Goal: Task Accomplishment & Management: Manage account settings

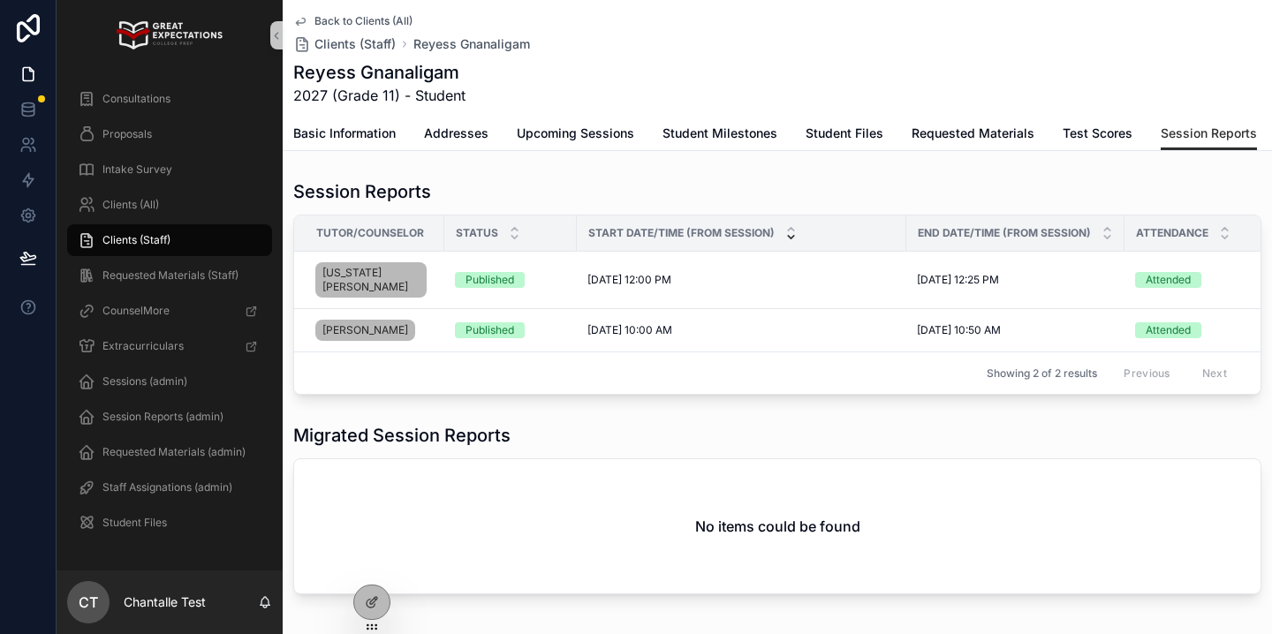
scroll to position [0, 175]
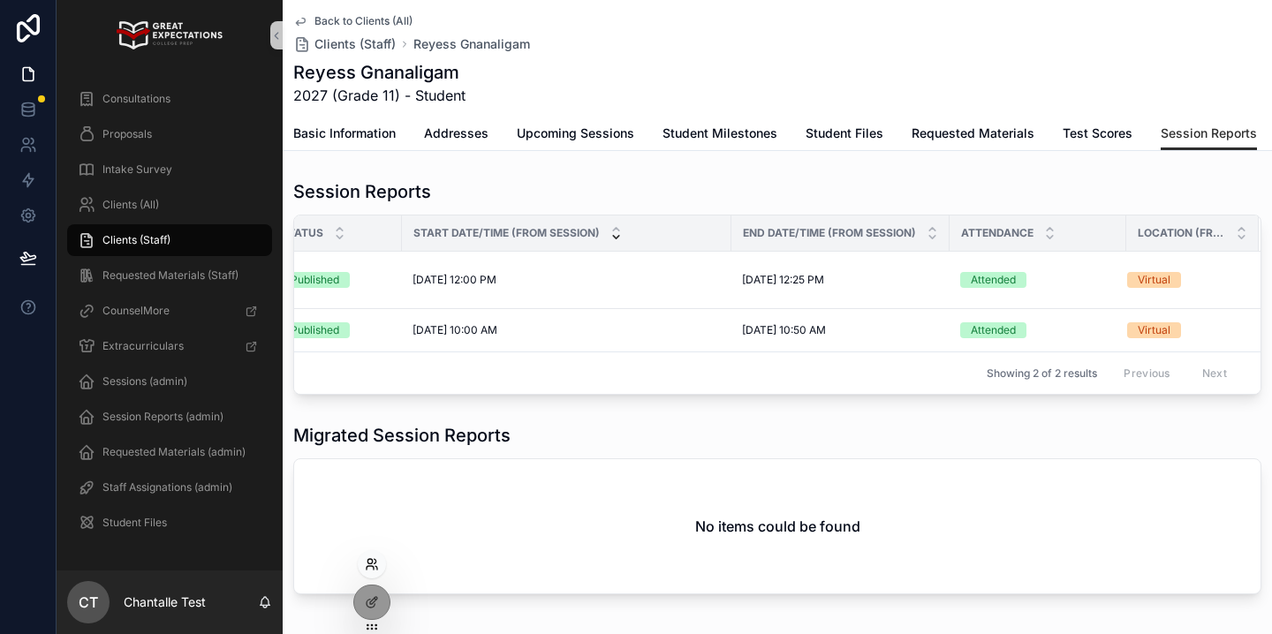
click at [374, 569] on icon at bounding box center [372, 564] width 14 height 14
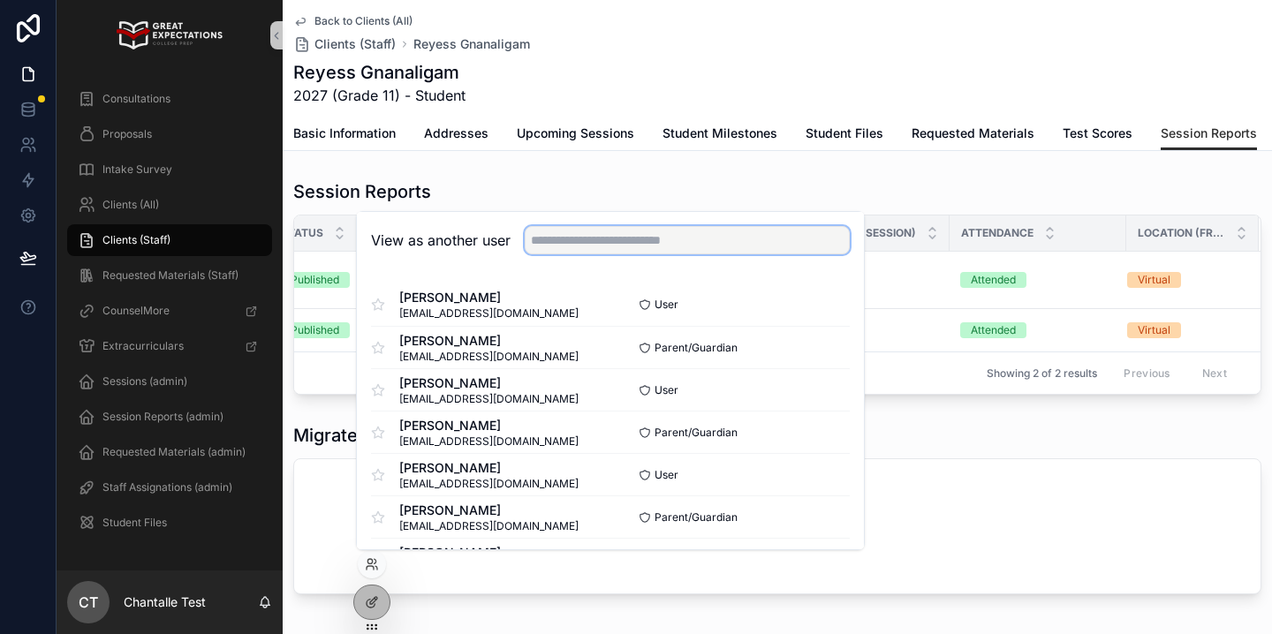
click at [595, 246] on input "text" at bounding box center [687, 240] width 325 height 28
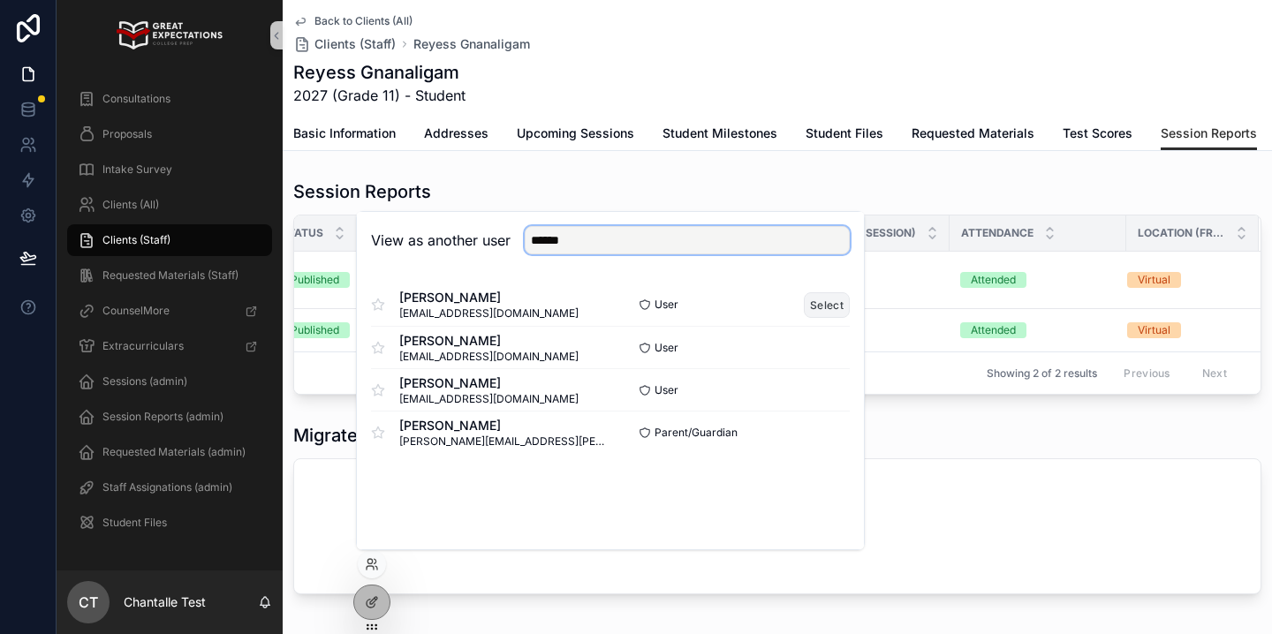
type input "******"
click at [807, 307] on button "Select" at bounding box center [827, 305] width 46 height 26
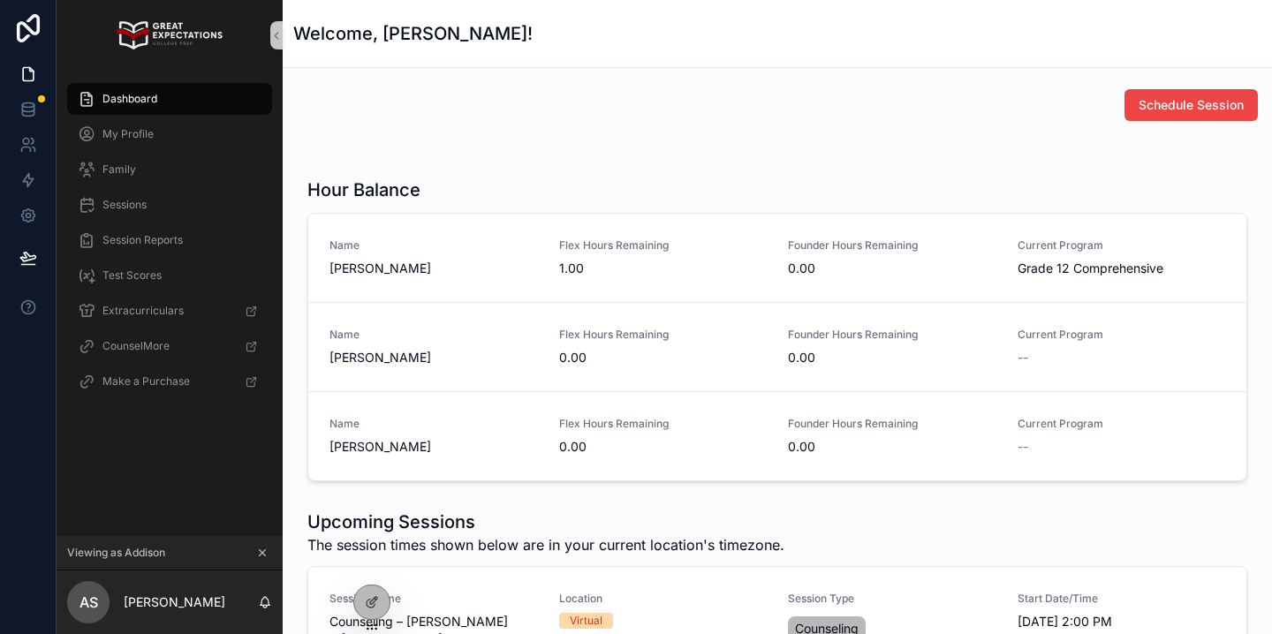
scroll to position [461, 0]
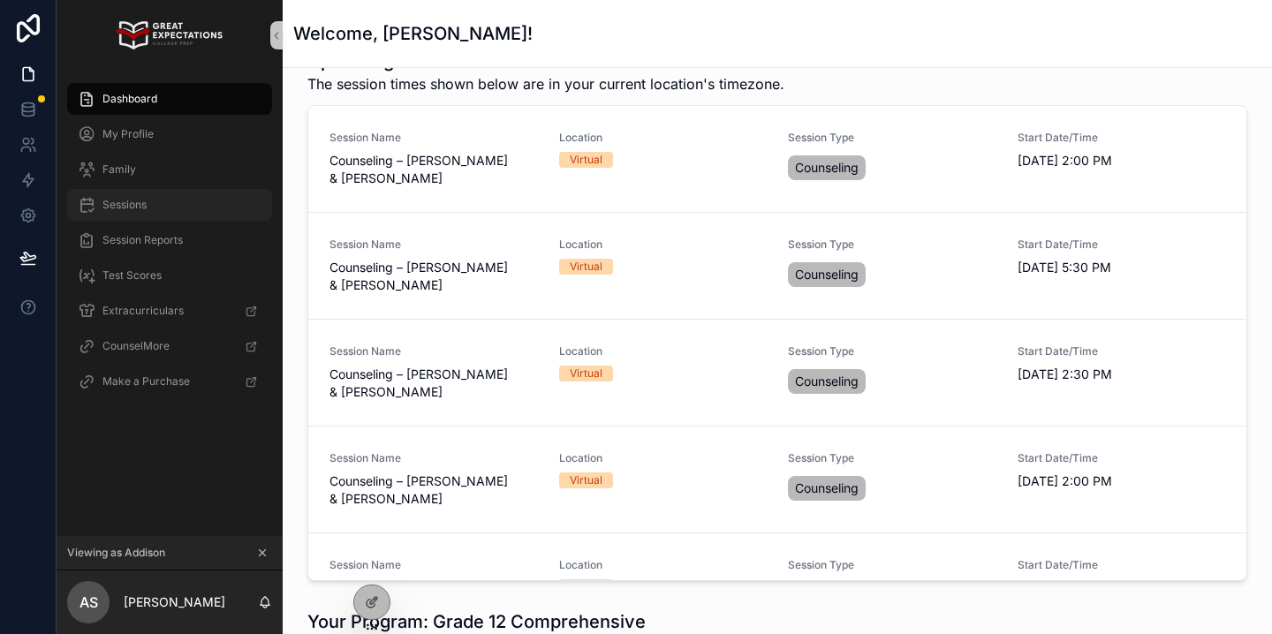
click at [231, 207] on div "Sessions" at bounding box center [170, 205] width 184 height 28
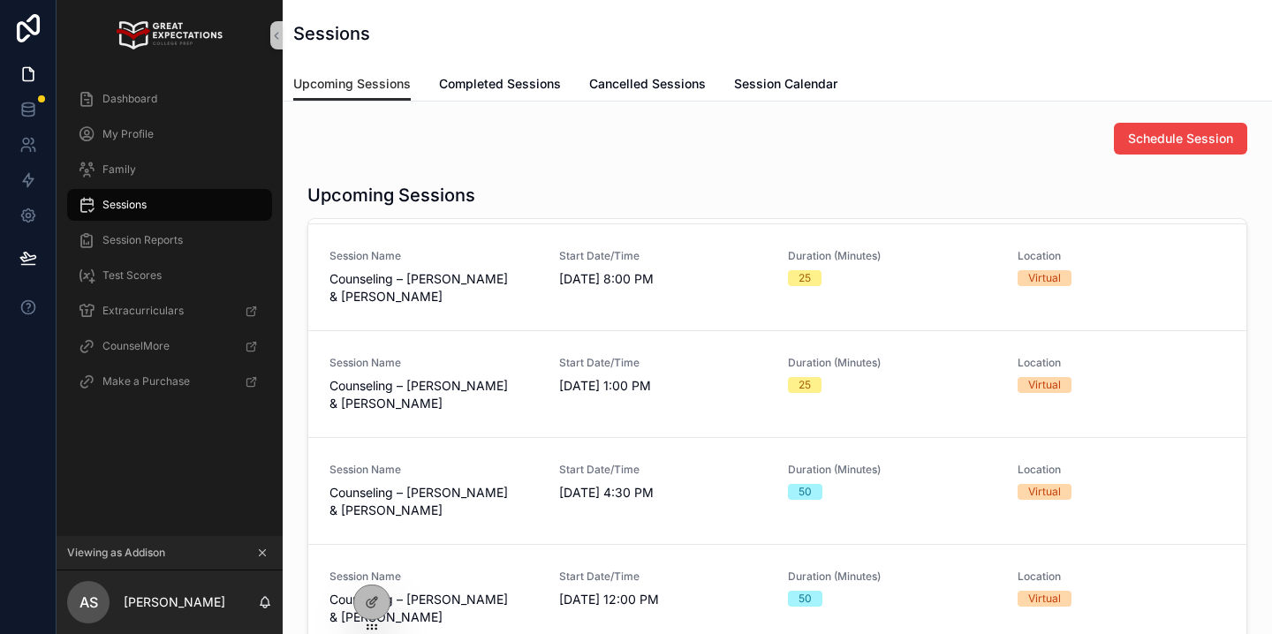
scroll to position [208, 0]
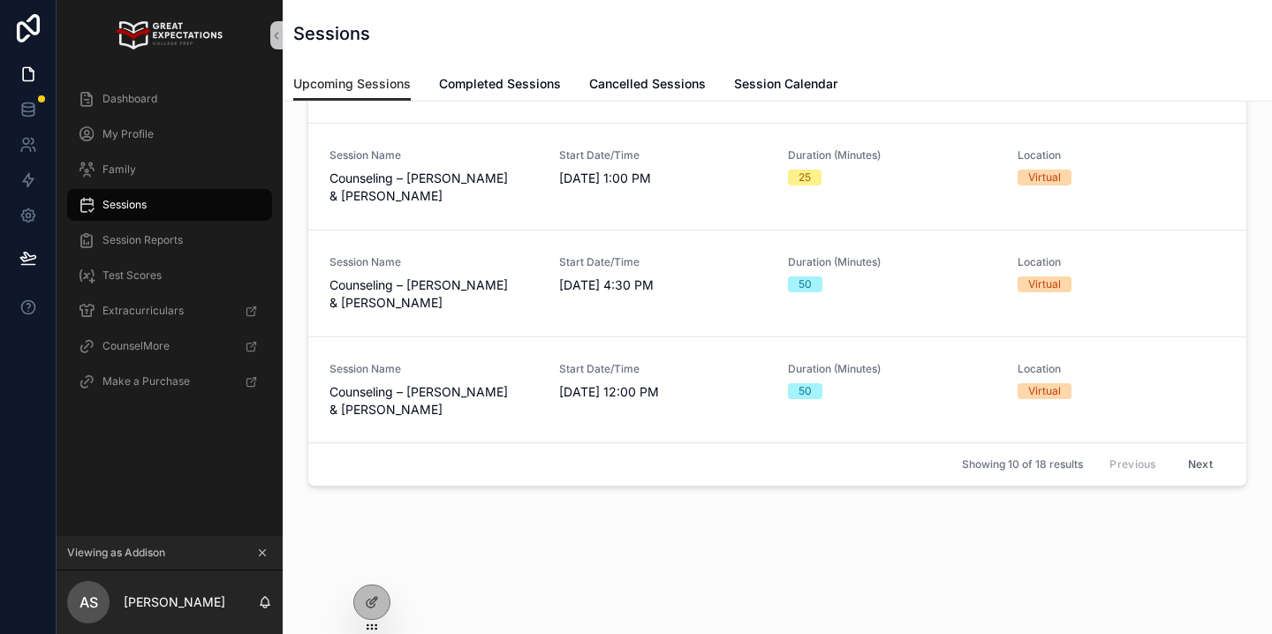
click at [1188, 458] on button "Next" at bounding box center [1200, 464] width 49 height 27
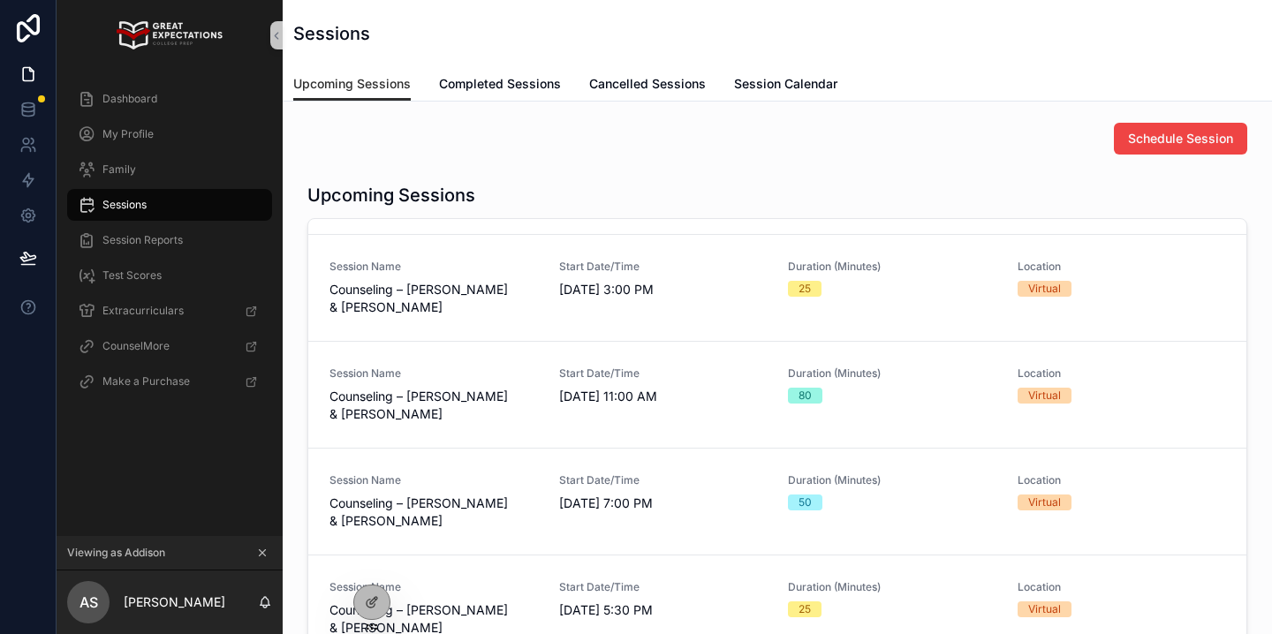
scroll to position [309, 0]
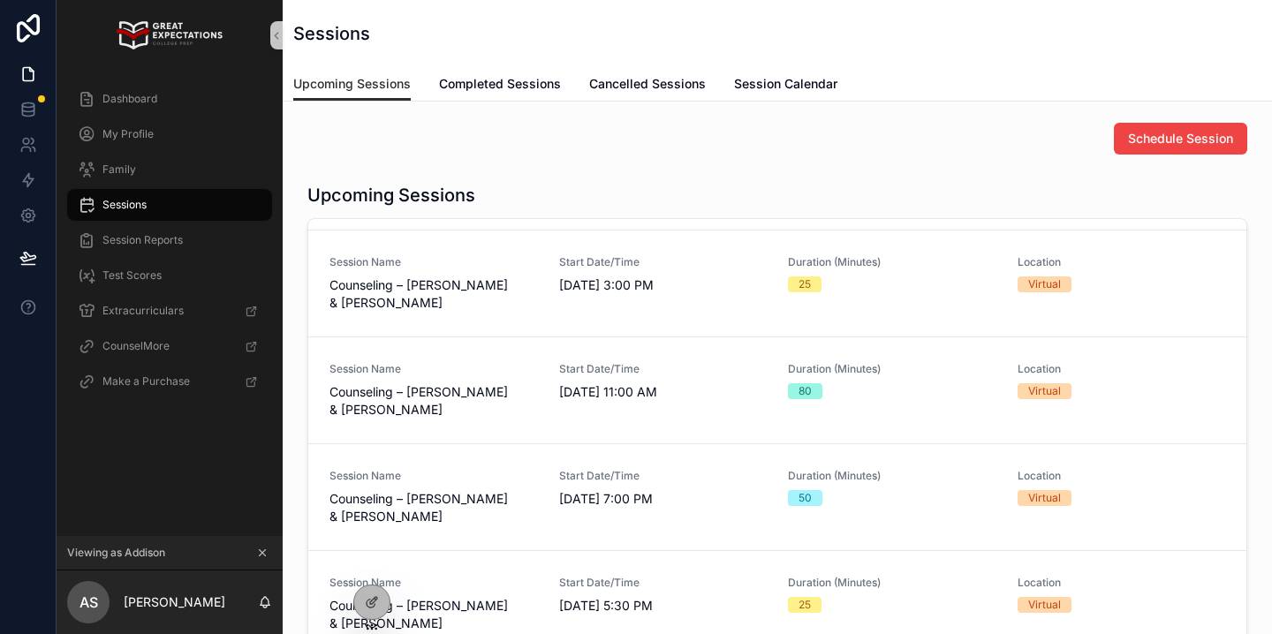
click at [0, 0] on span "Cancel/Reschedule" at bounding box center [0, 0] width 0 height 0
click at [1168, 145] on span "Schedule Session" at bounding box center [1180, 139] width 105 height 18
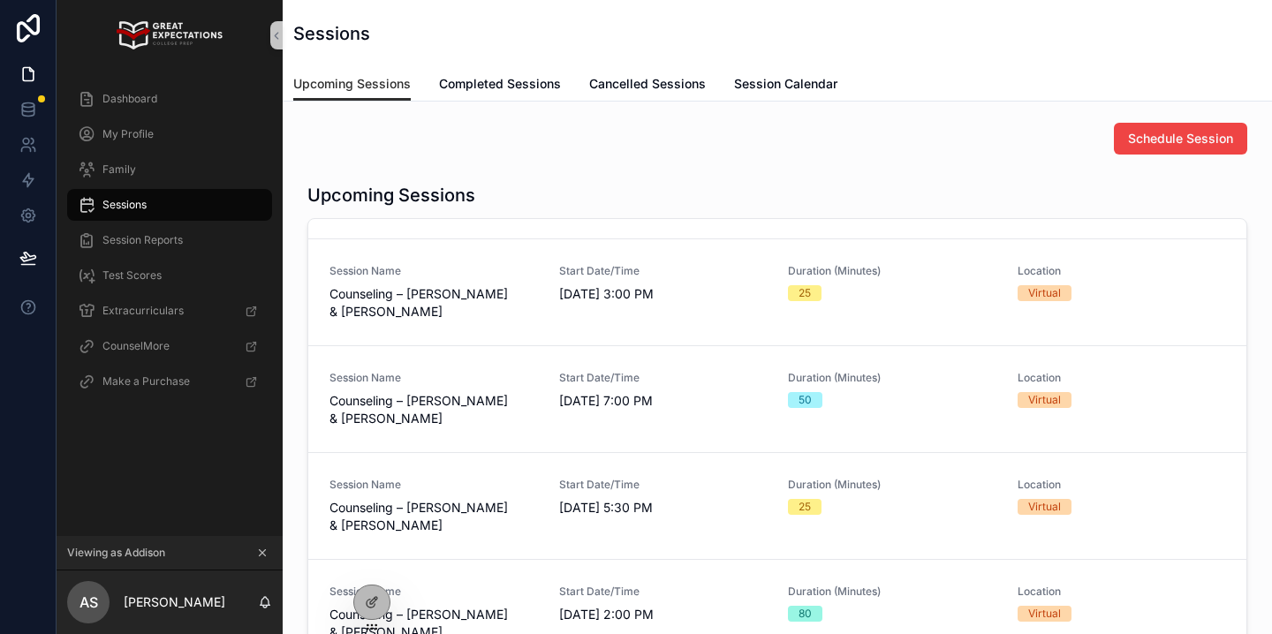
click at [263, 549] on icon "scrollable content" at bounding box center [262, 553] width 12 height 12
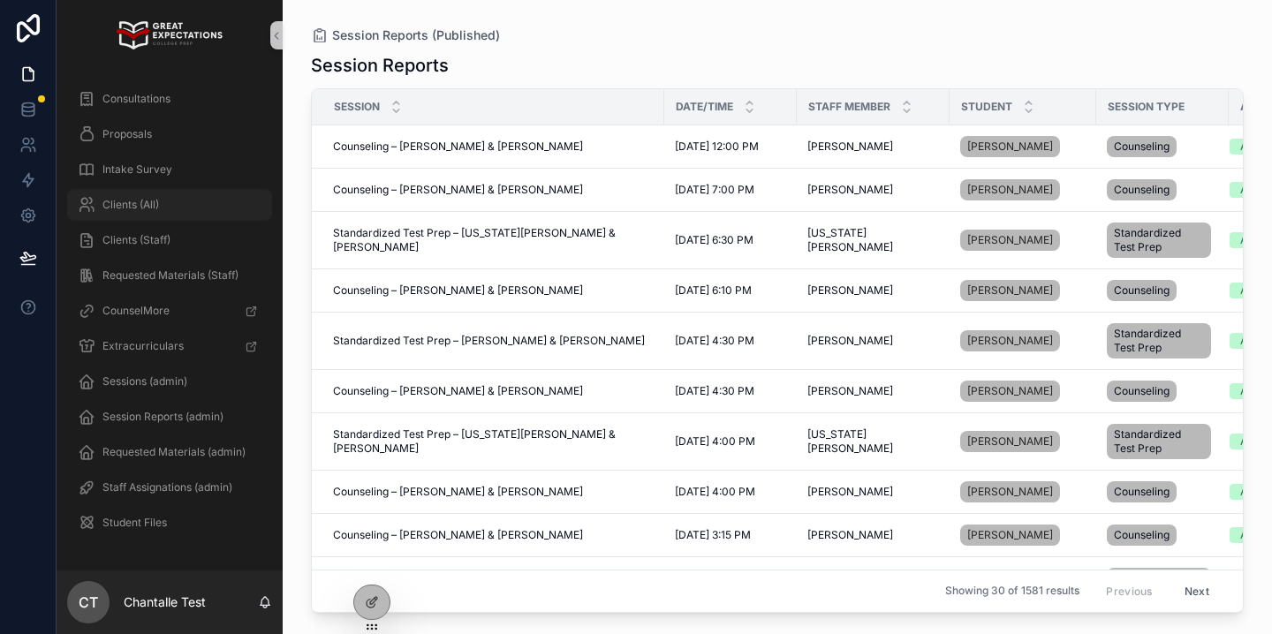
click at [161, 203] on div "Clients (All)" at bounding box center [170, 205] width 184 height 28
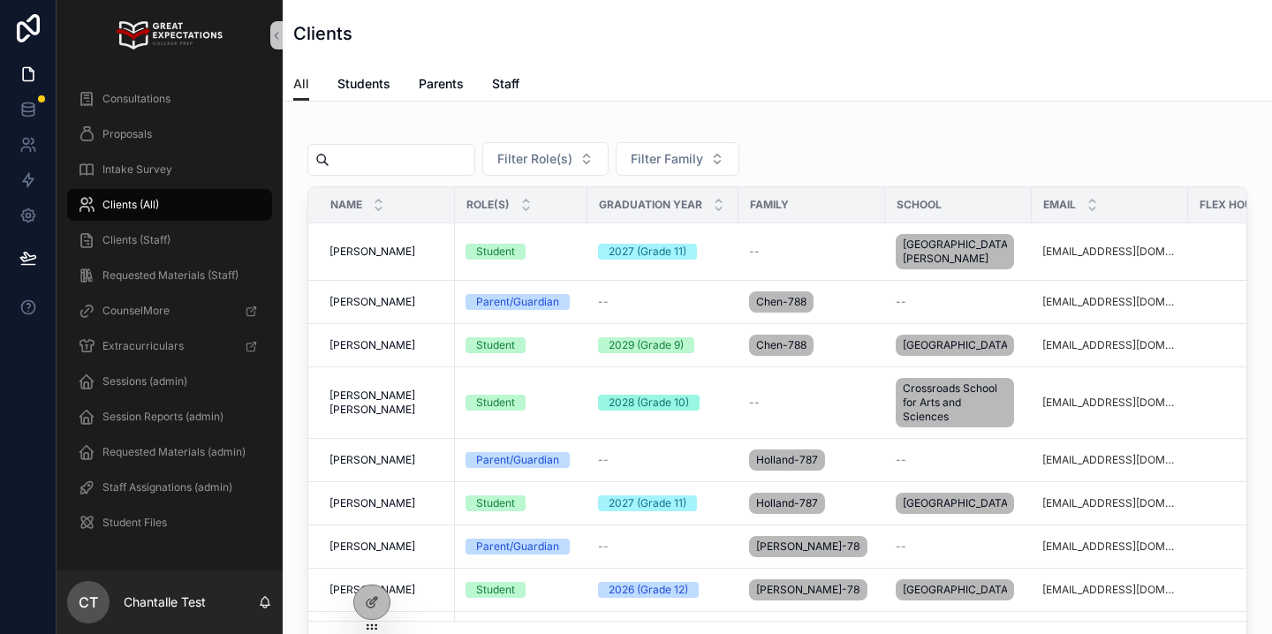
click at [429, 157] on input "scrollable content" at bounding box center [401, 160] width 145 height 25
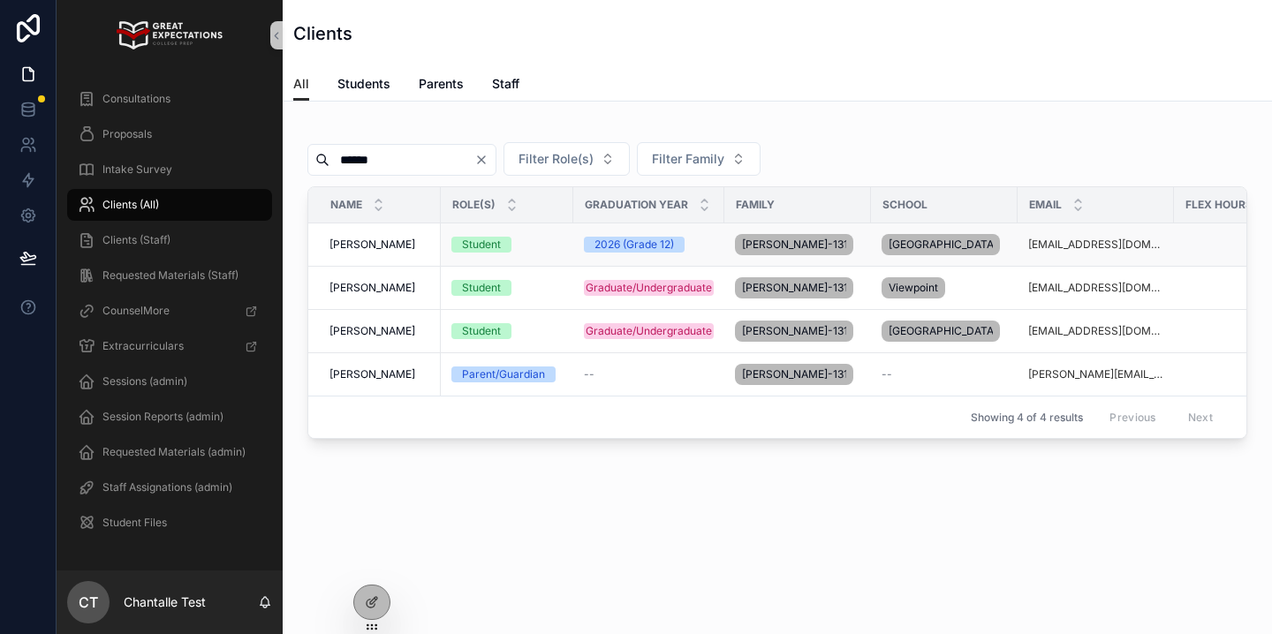
type input "******"
click at [344, 233] on td "[PERSON_NAME] [PERSON_NAME]" at bounding box center [374, 244] width 132 height 43
click at [351, 243] on span "[PERSON_NAME]" at bounding box center [372, 245] width 86 height 14
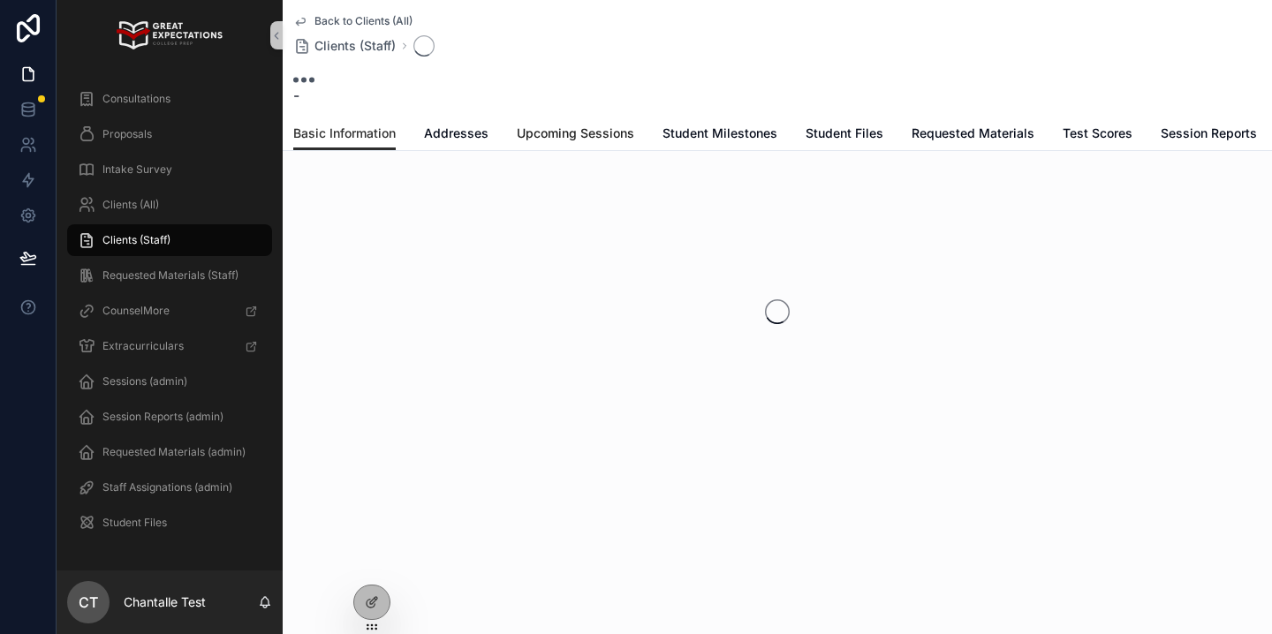
click at [613, 133] on span "Upcoming Sessions" at bounding box center [575, 134] width 117 height 18
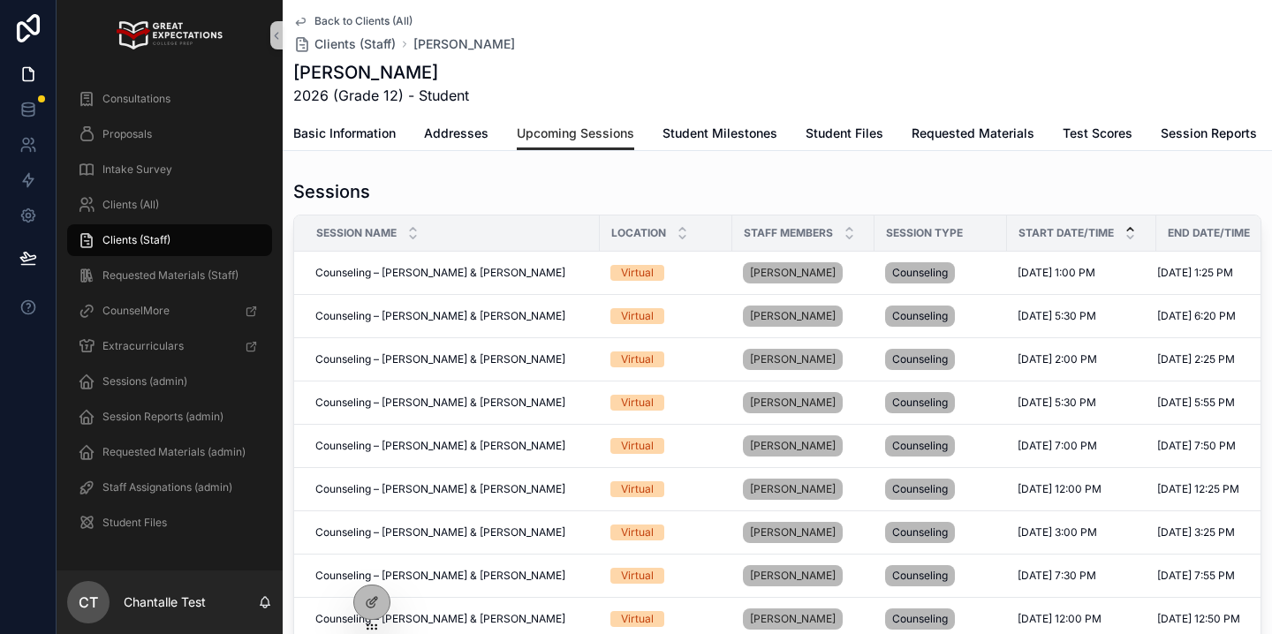
click at [1131, 231] on icon "scrollable content" at bounding box center [1129, 228] width 11 height 11
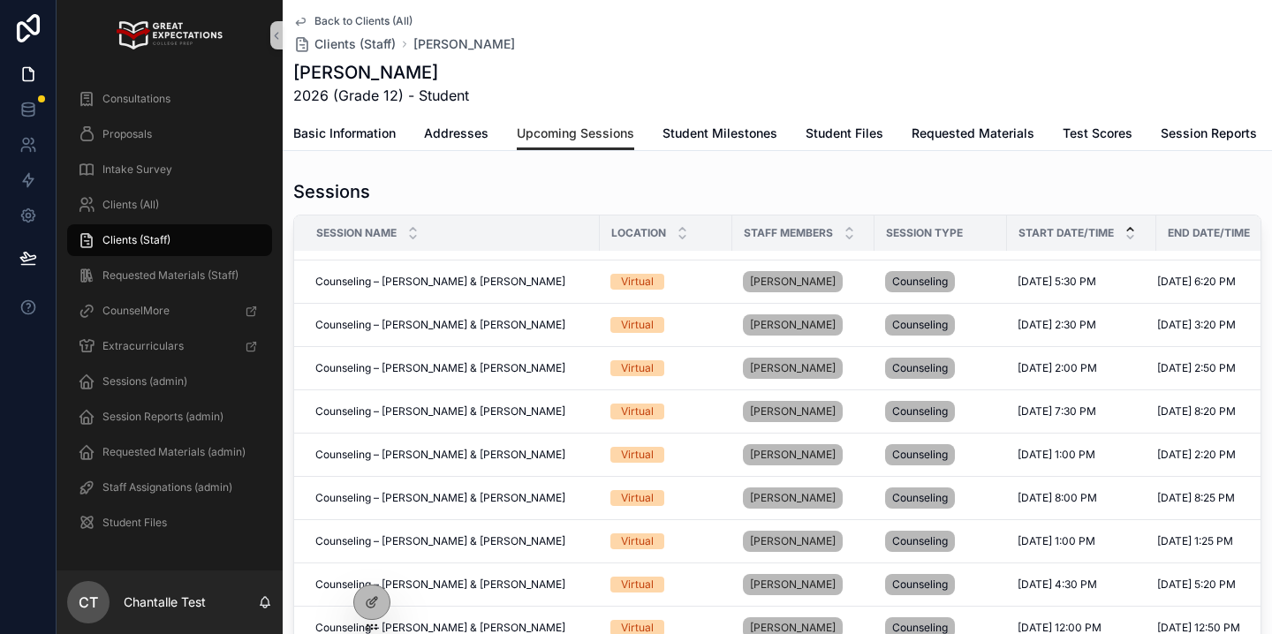
scroll to position [178, 0]
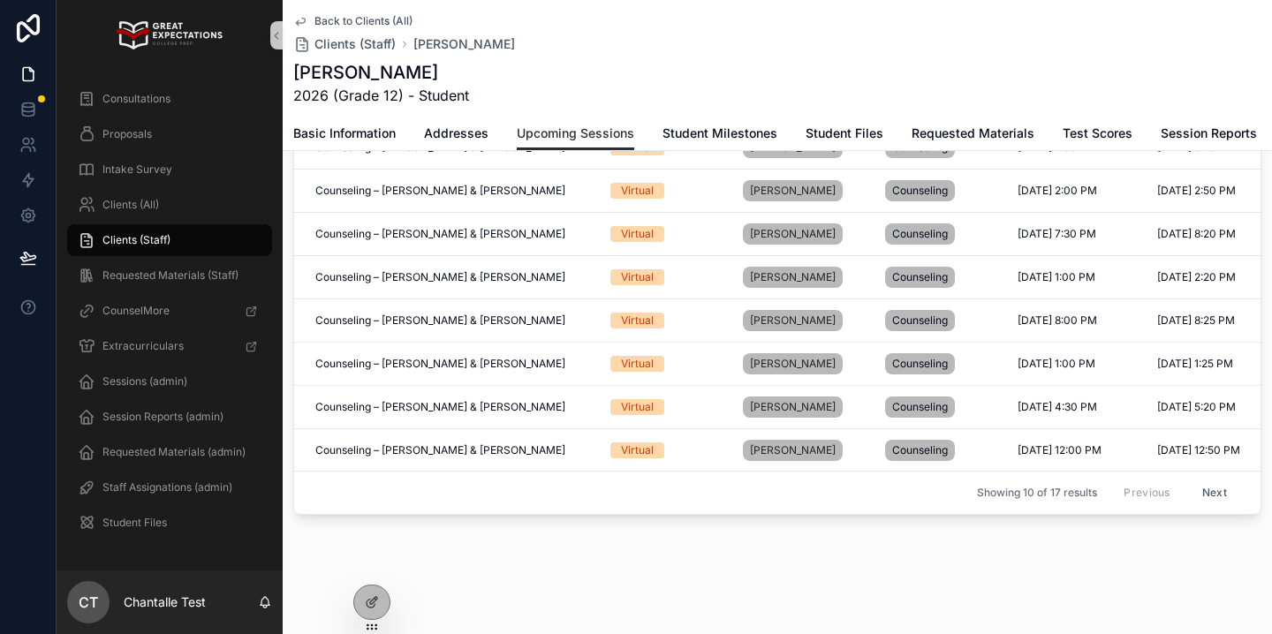
click at [1224, 496] on button "Next" at bounding box center [1214, 493] width 49 height 27
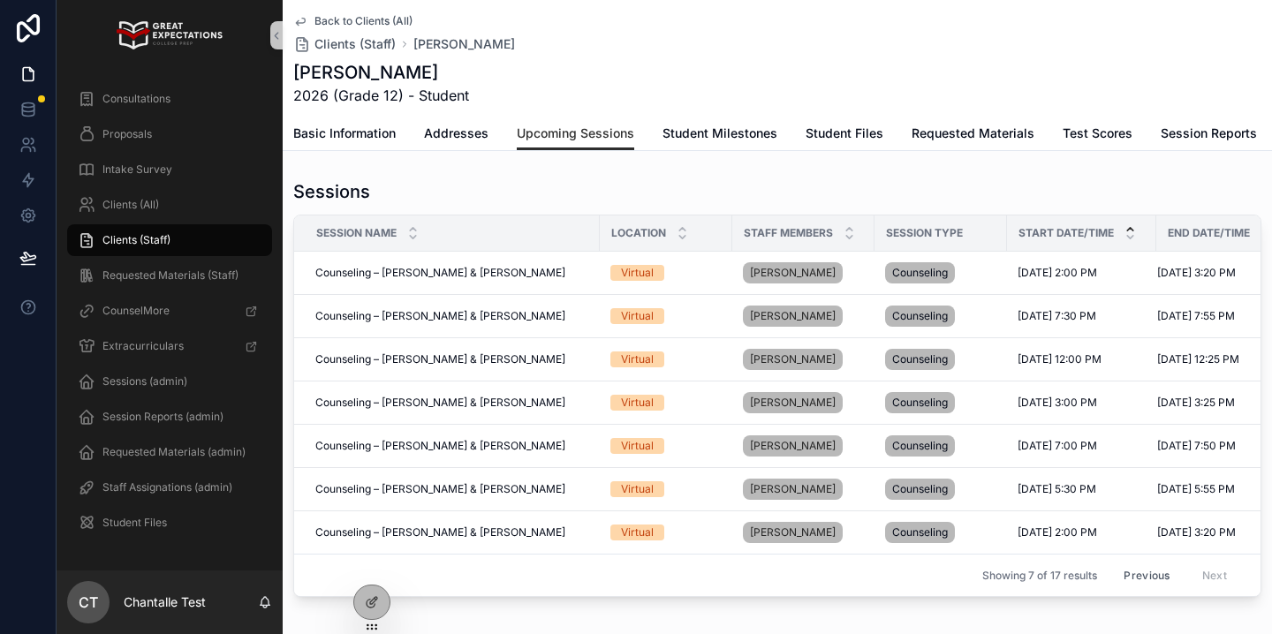
click at [1169, 575] on button "Previous" at bounding box center [1146, 575] width 71 height 27
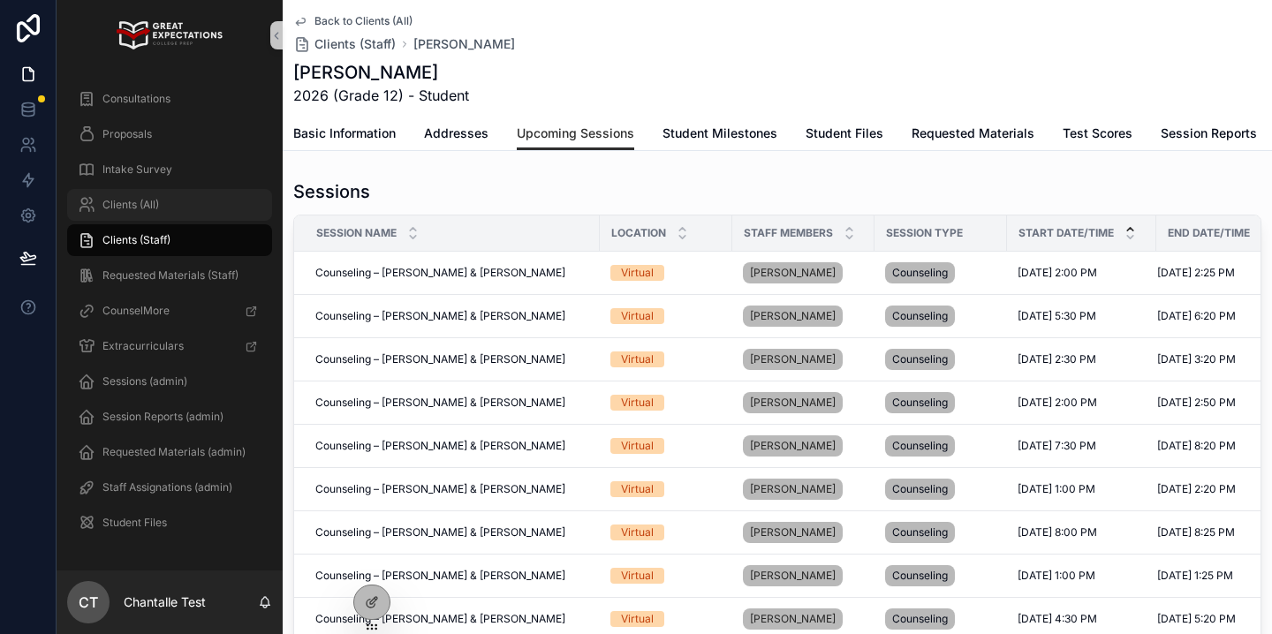
click at [122, 219] on link "Clients (All)" at bounding box center [169, 205] width 205 height 32
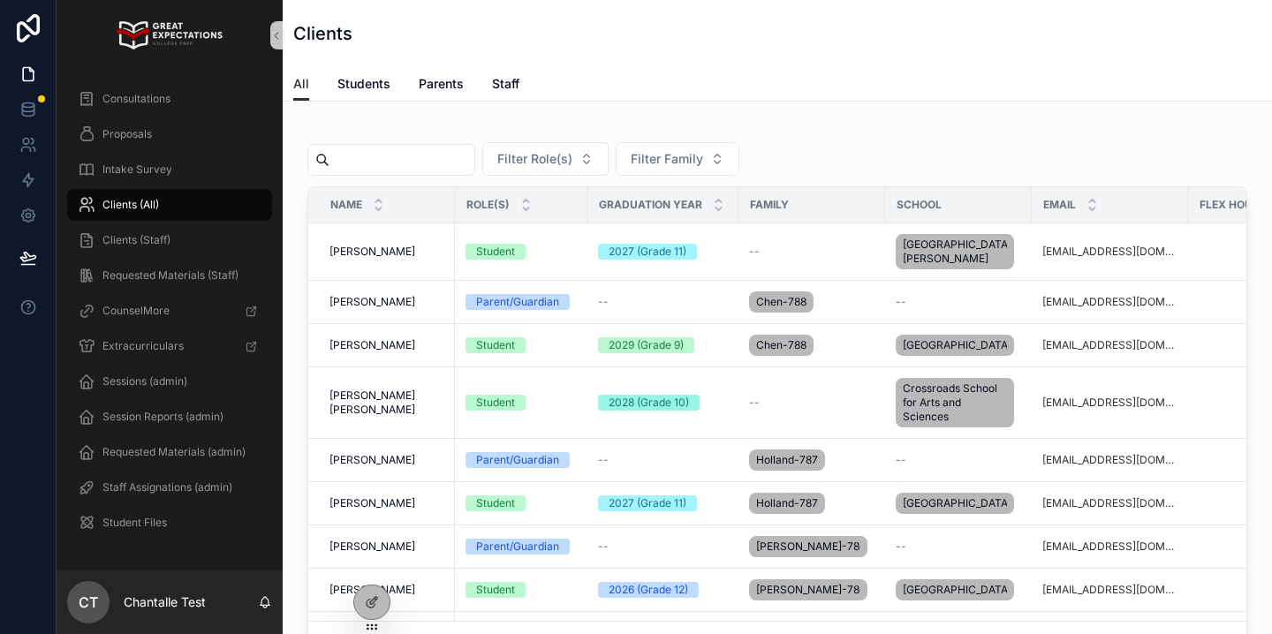
click at [358, 159] on input "scrollable content" at bounding box center [401, 160] width 145 height 25
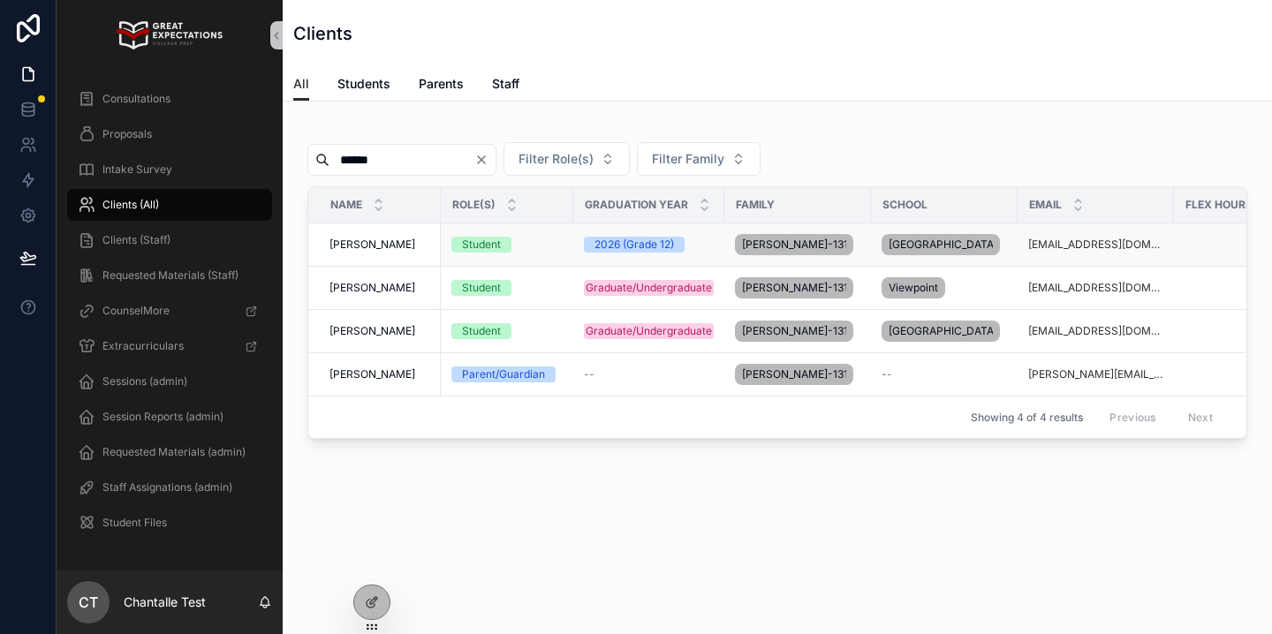
type input "******"
click at [368, 244] on span "[PERSON_NAME]" at bounding box center [372, 245] width 86 height 14
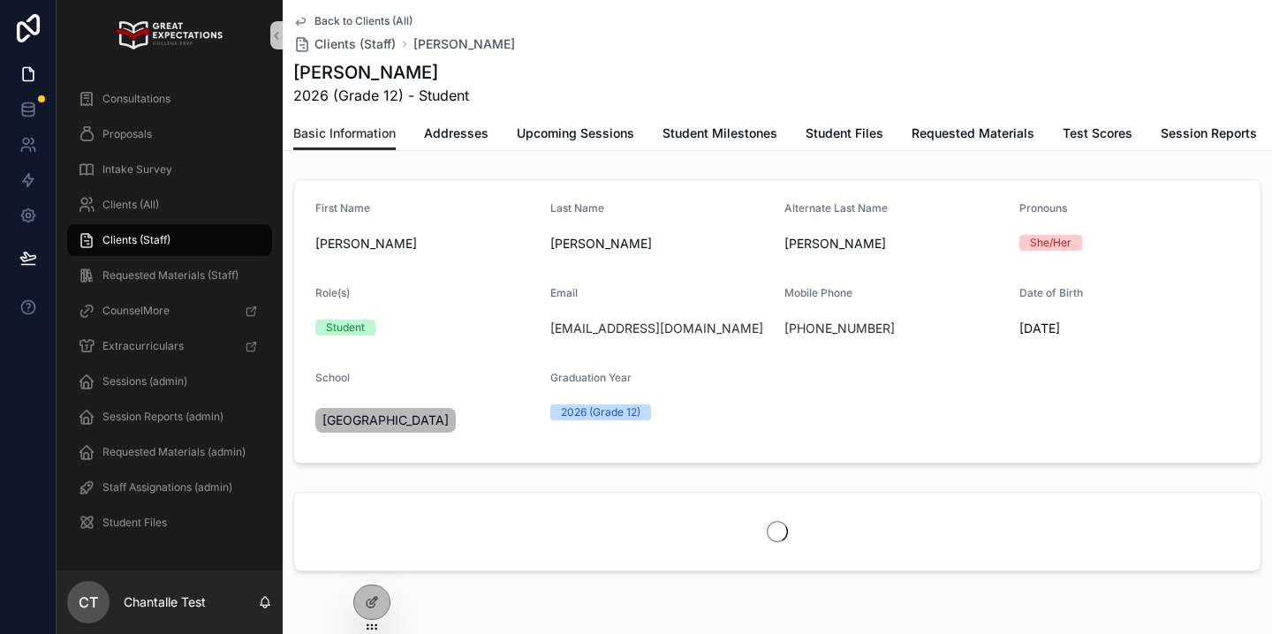
click at [571, 132] on span "Upcoming Sessions" at bounding box center [575, 134] width 117 height 18
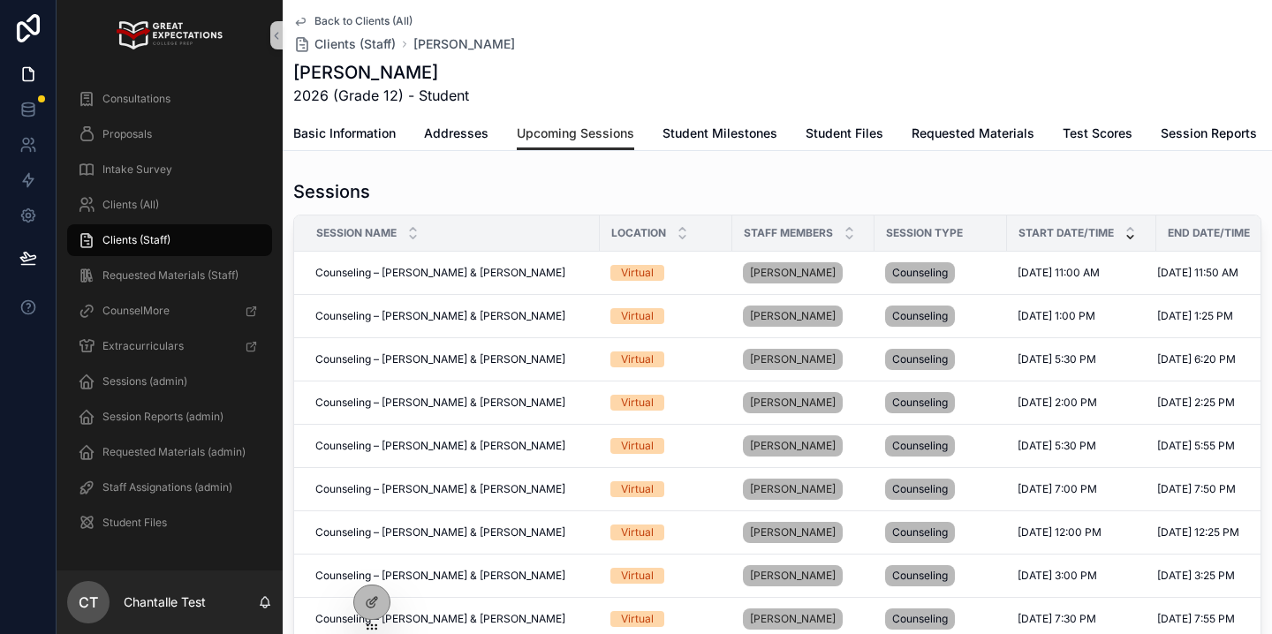
click at [1127, 232] on div "scrollable content" at bounding box center [1129, 232] width 11 height 19
click at [1131, 228] on icon "scrollable content" at bounding box center [1130, 229] width 6 height 3
click at [156, 198] on span "Clients (All)" at bounding box center [130, 205] width 57 height 14
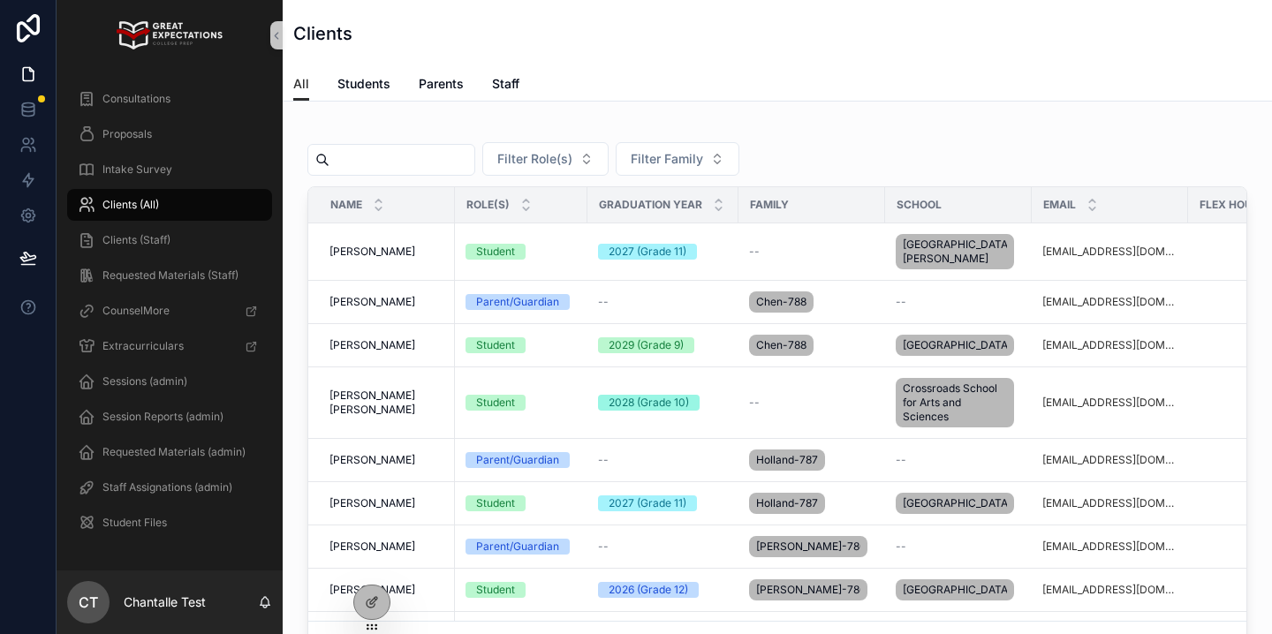
click at [412, 163] on input "scrollable content" at bounding box center [401, 160] width 145 height 25
type input "****"
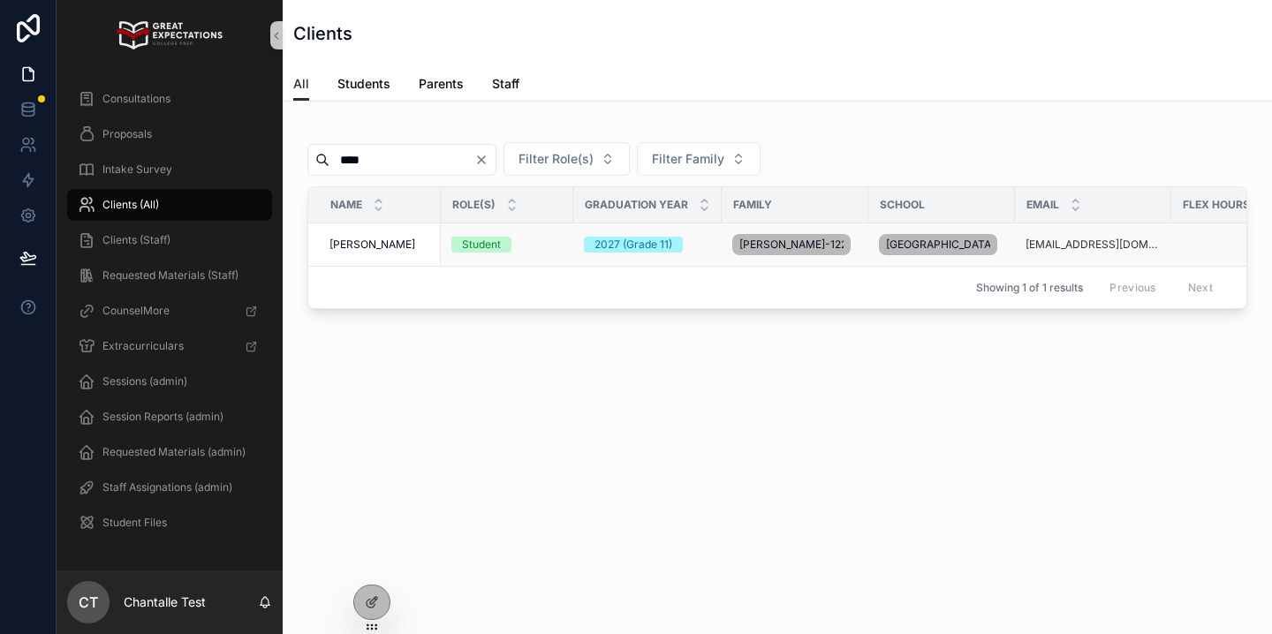
click at [383, 238] on span "[PERSON_NAME]" at bounding box center [372, 245] width 86 height 14
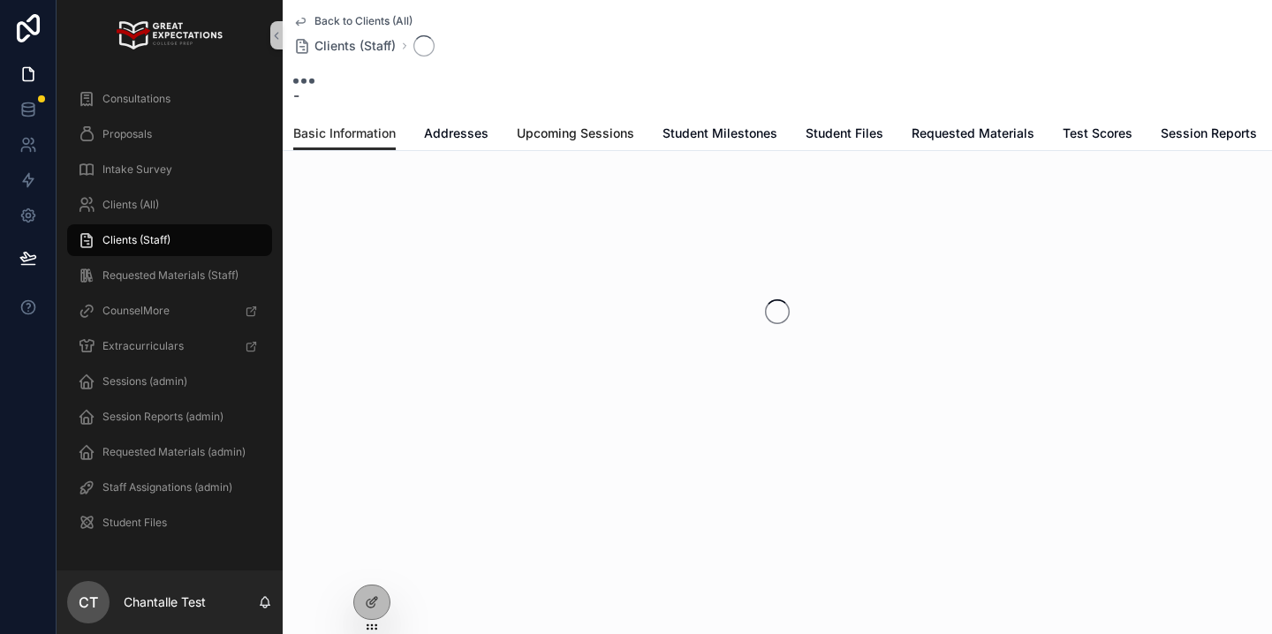
click at [610, 137] on span "Upcoming Sessions" at bounding box center [575, 134] width 117 height 18
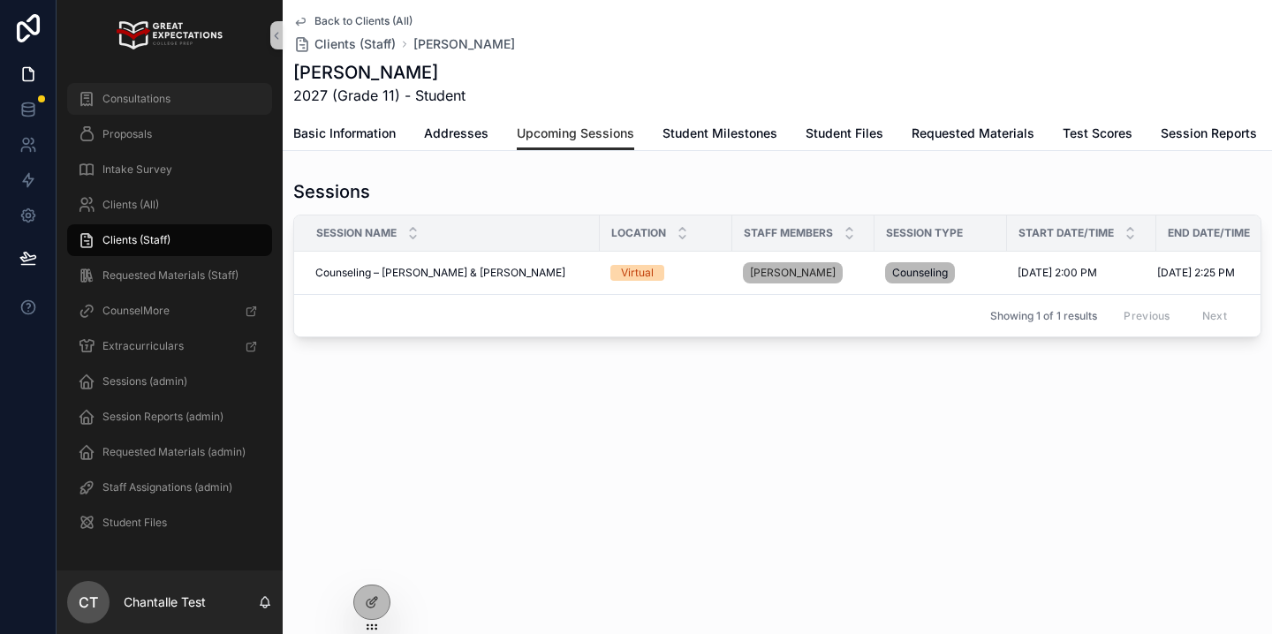
click at [179, 102] on div "Consultations" at bounding box center [170, 99] width 184 height 28
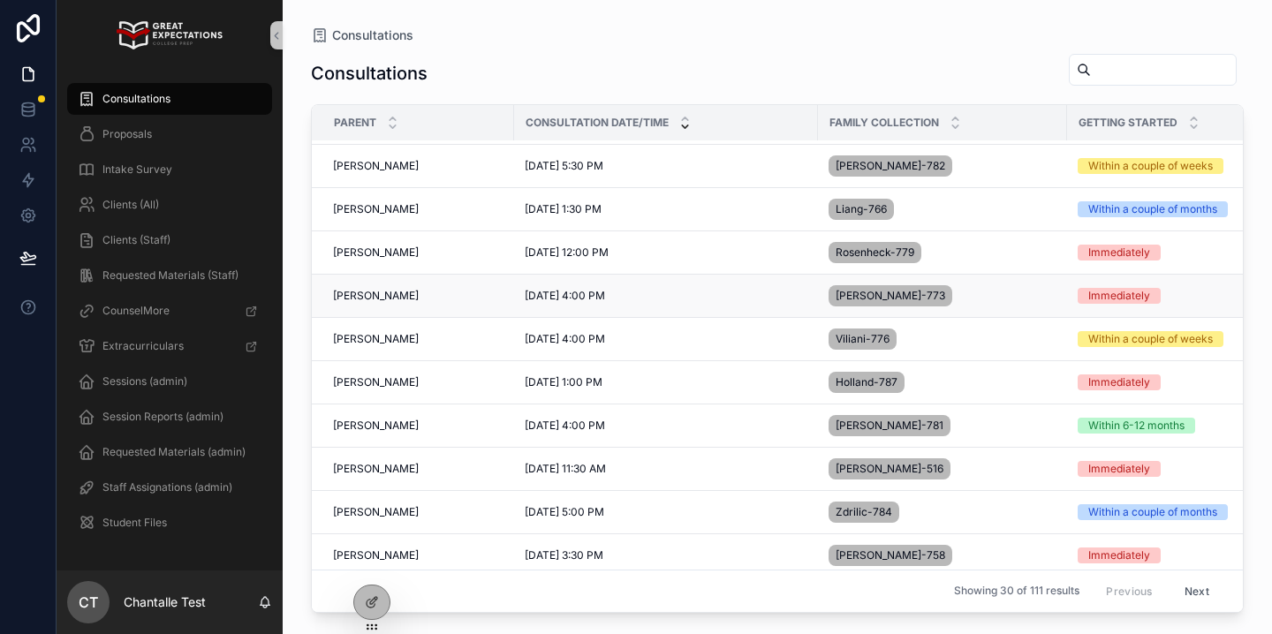
scroll to position [178, 0]
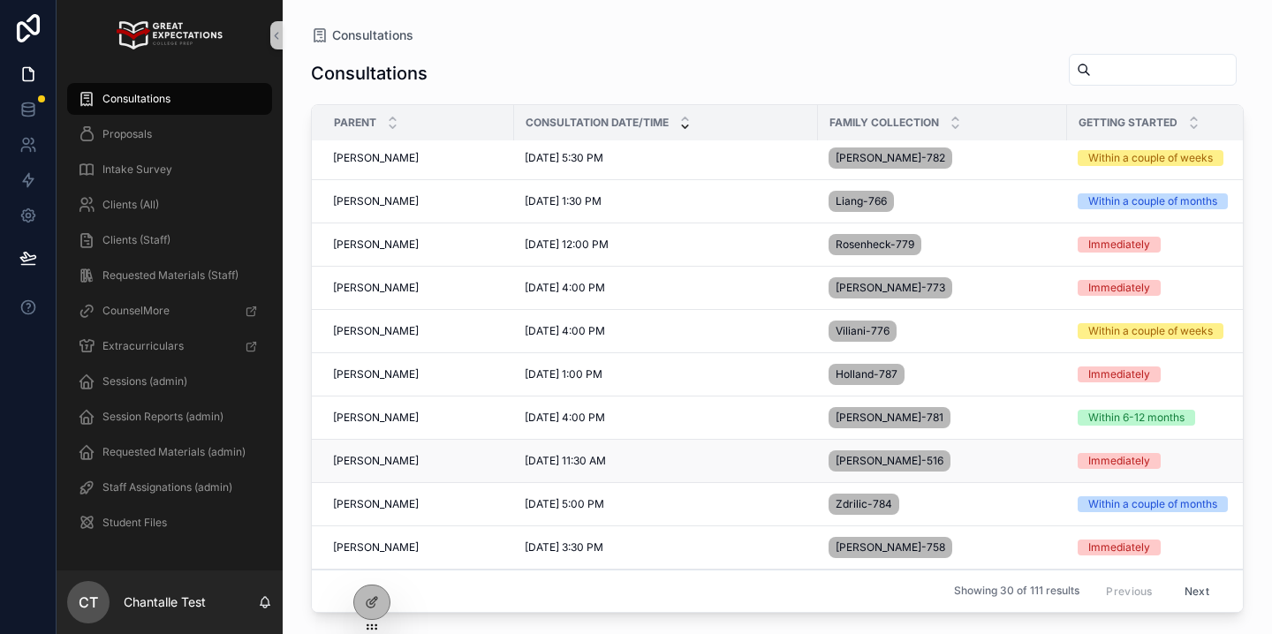
click at [392, 456] on span "[PERSON_NAME]" at bounding box center [376, 461] width 86 height 14
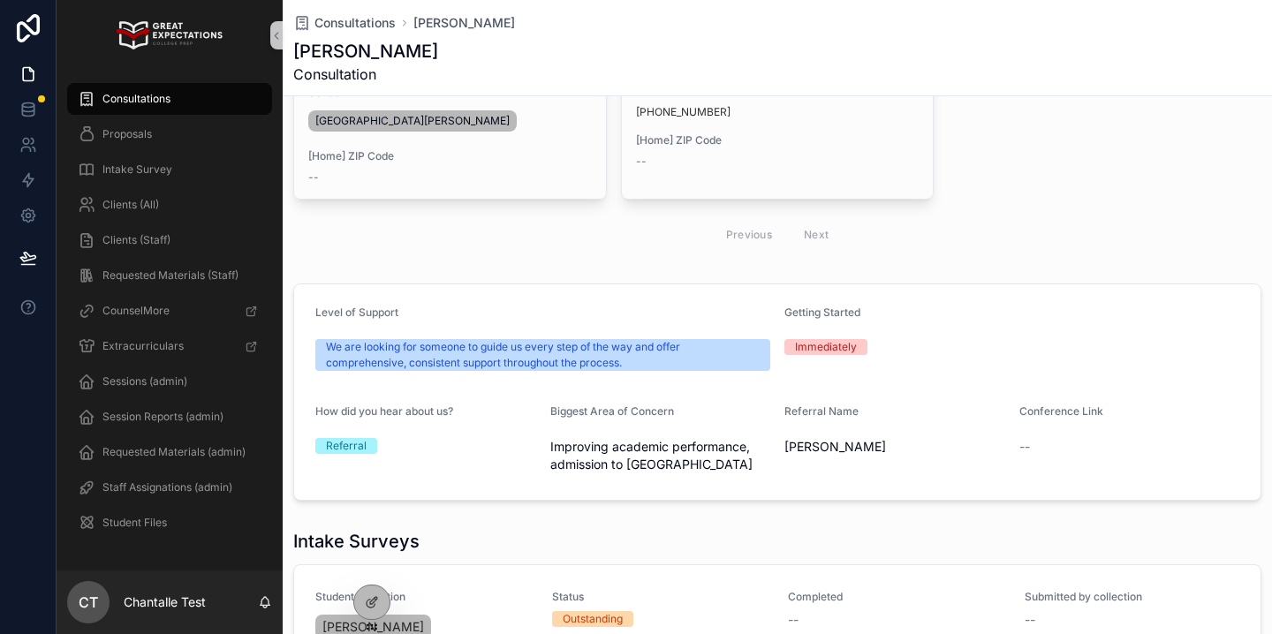
scroll to position [428, 0]
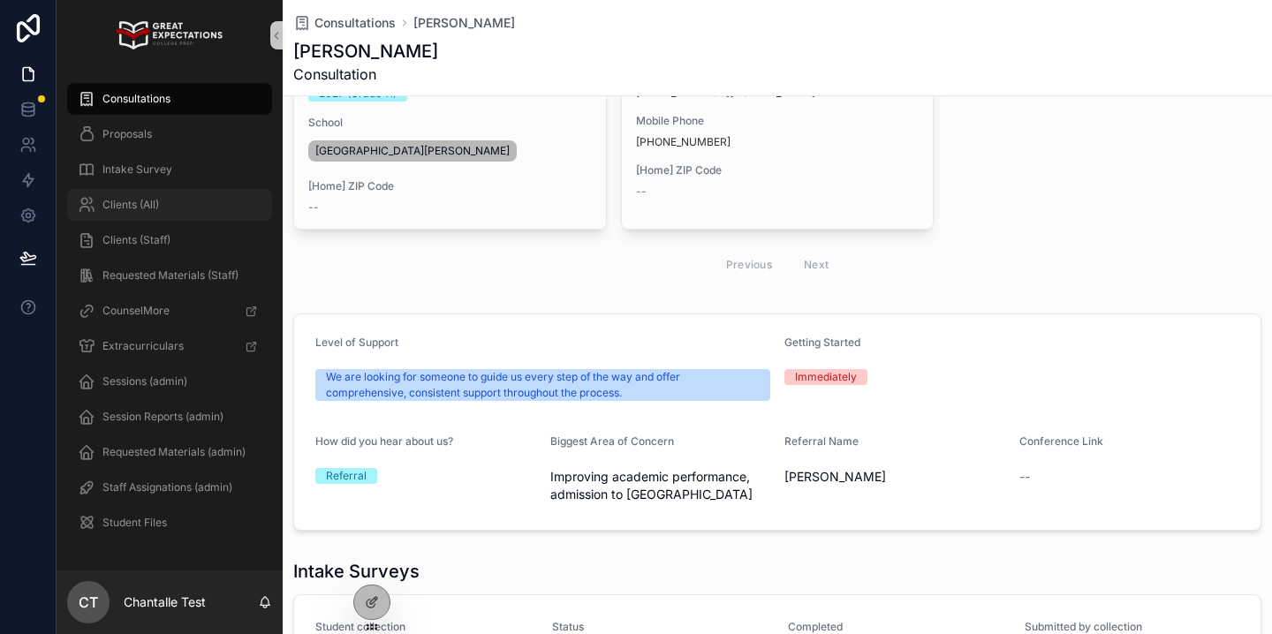
click at [151, 216] on div "Clients (All)" at bounding box center [170, 205] width 184 height 28
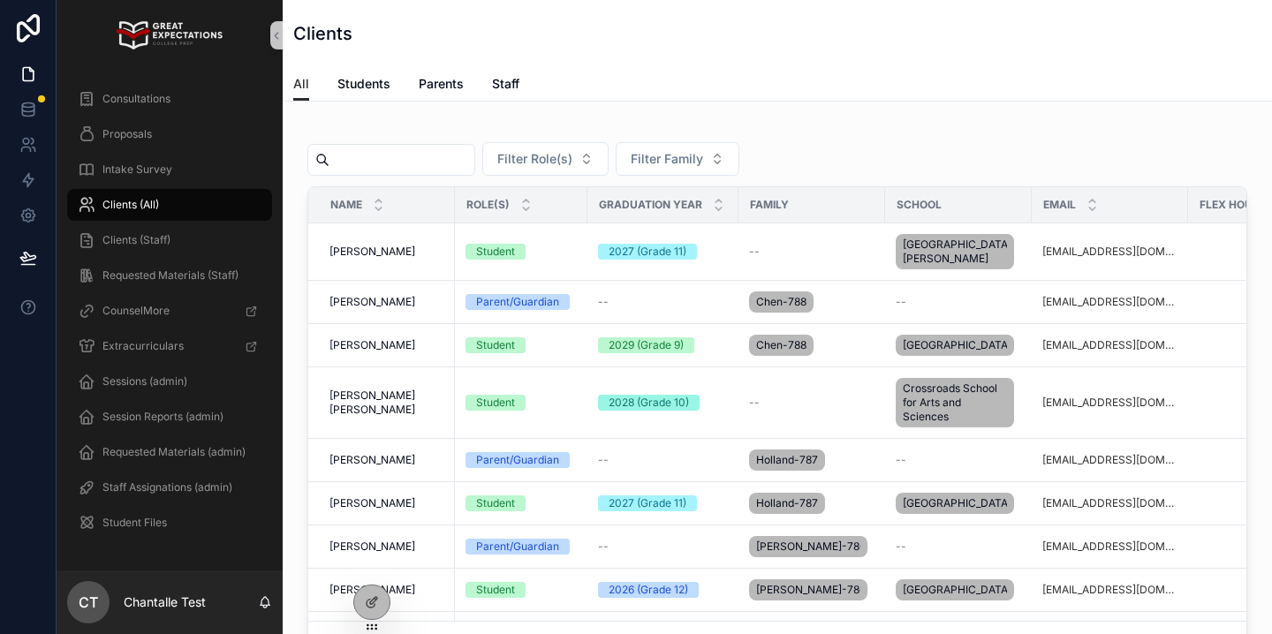
click at [409, 161] on input "scrollable content" at bounding box center [401, 160] width 145 height 25
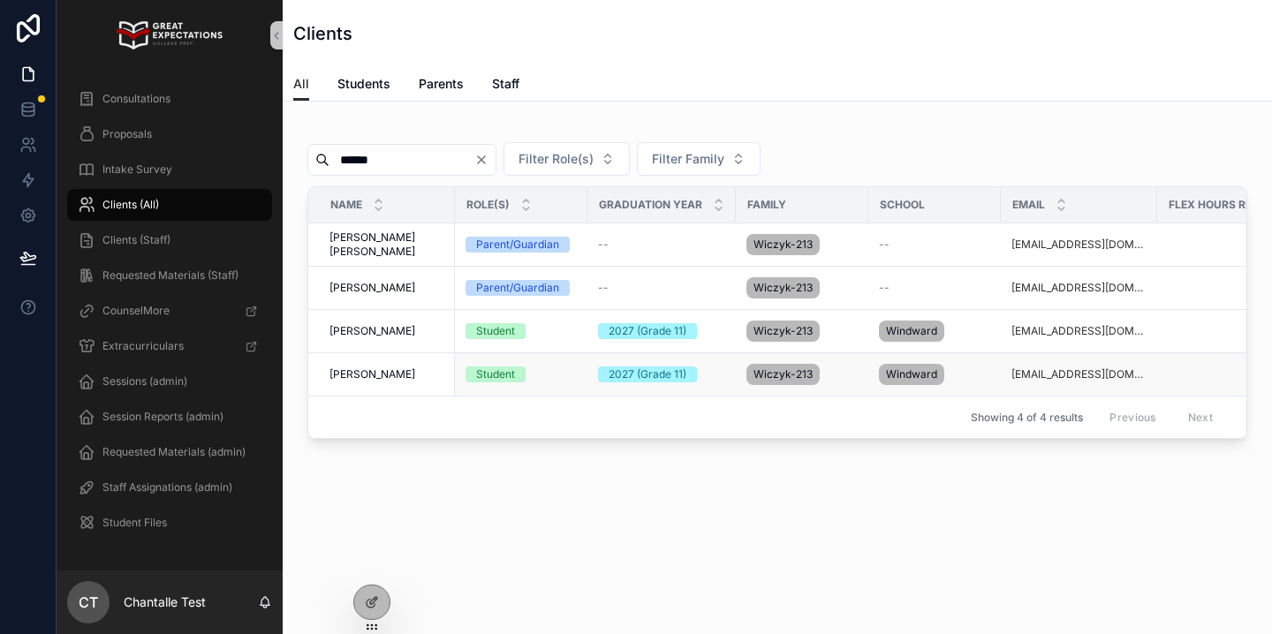
type input "******"
click at [387, 369] on span "[PERSON_NAME]" at bounding box center [372, 374] width 86 height 14
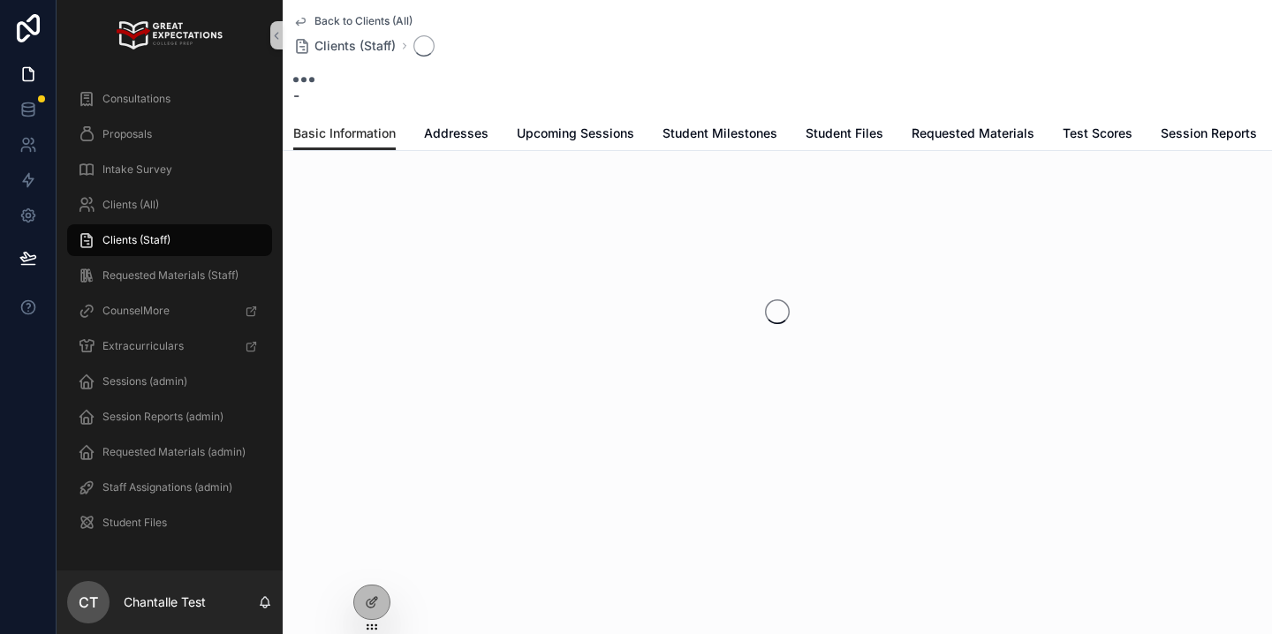
click at [548, 137] on span "Upcoming Sessions" at bounding box center [575, 134] width 117 height 18
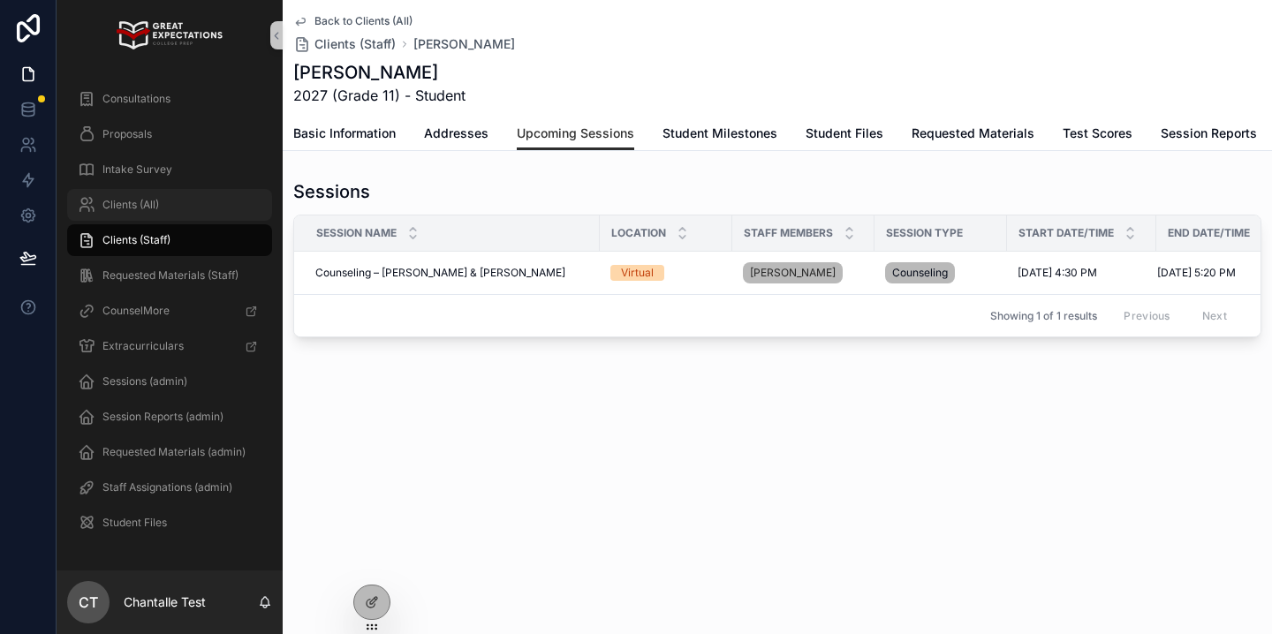
click at [140, 193] on div "Clients (All)" at bounding box center [170, 205] width 184 height 28
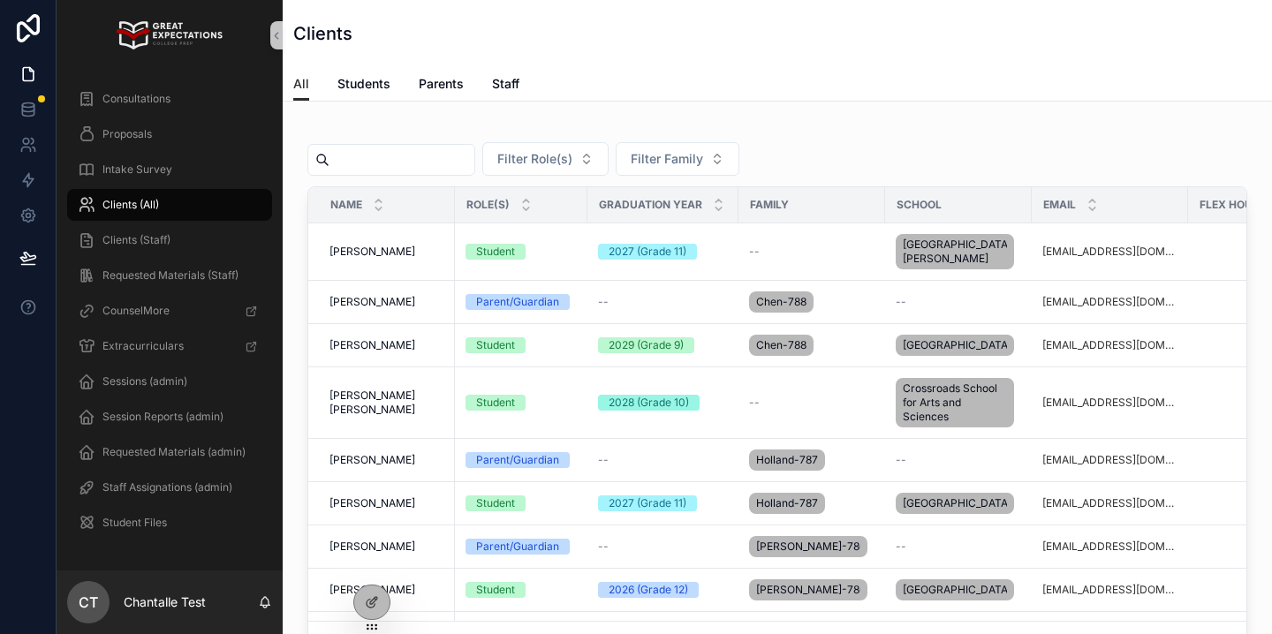
click at [355, 161] on input "scrollable content" at bounding box center [401, 160] width 145 height 25
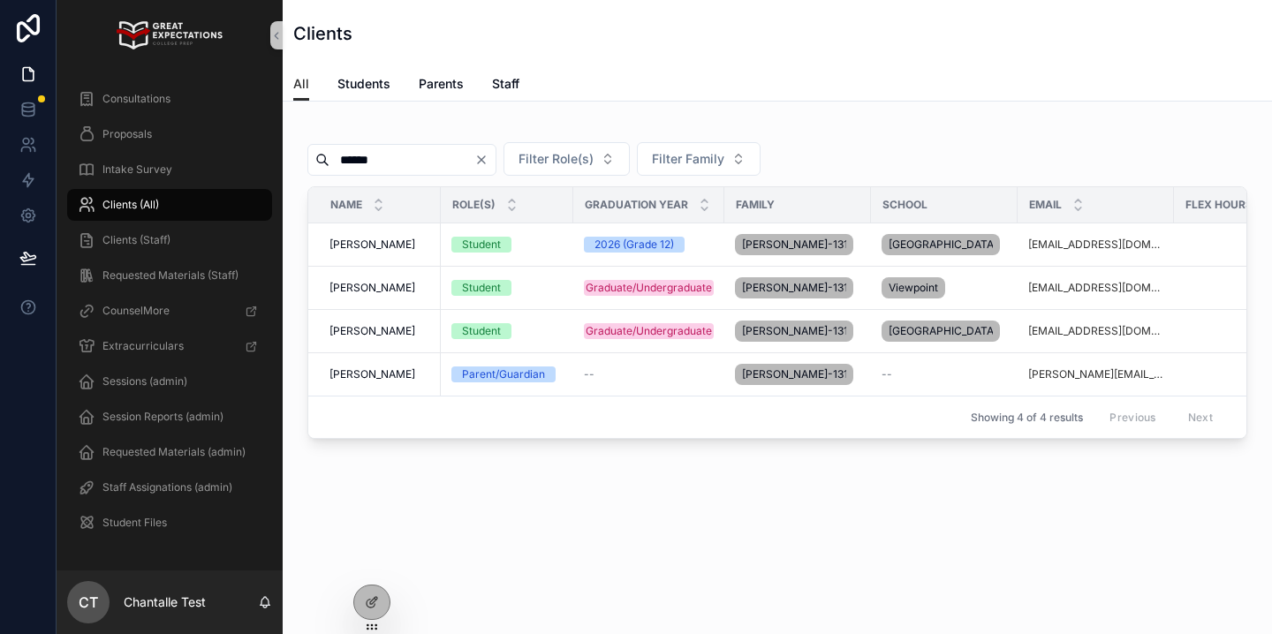
type input "******"
click at [399, 242] on span "[PERSON_NAME]" at bounding box center [372, 245] width 86 height 14
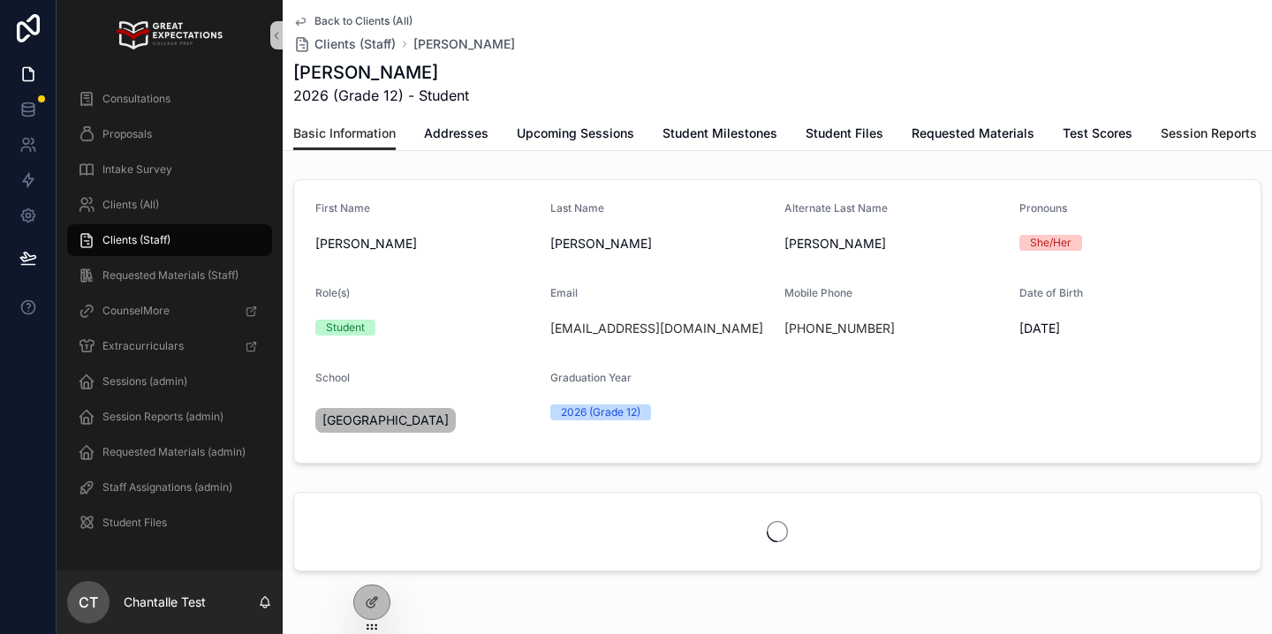
click at [1175, 125] on span "Session Reports" at bounding box center [1209, 134] width 96 height 18
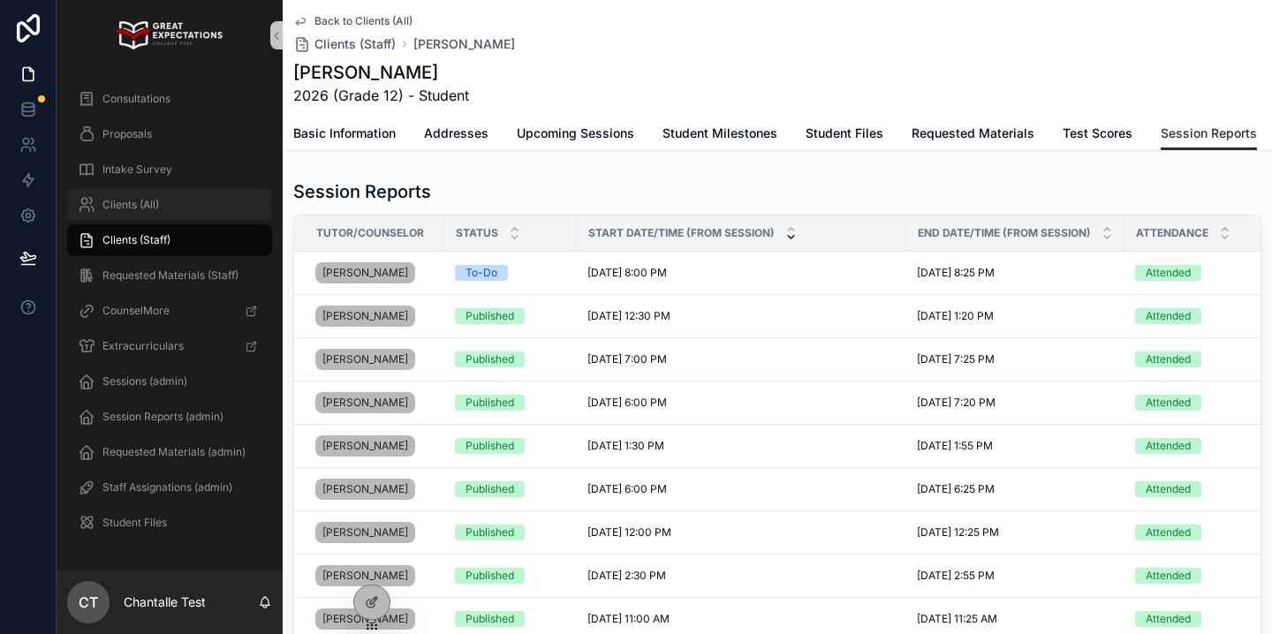
click at [219, 211] on div "Clients (All)" at bounding box center [170, 205] width 184 height 28
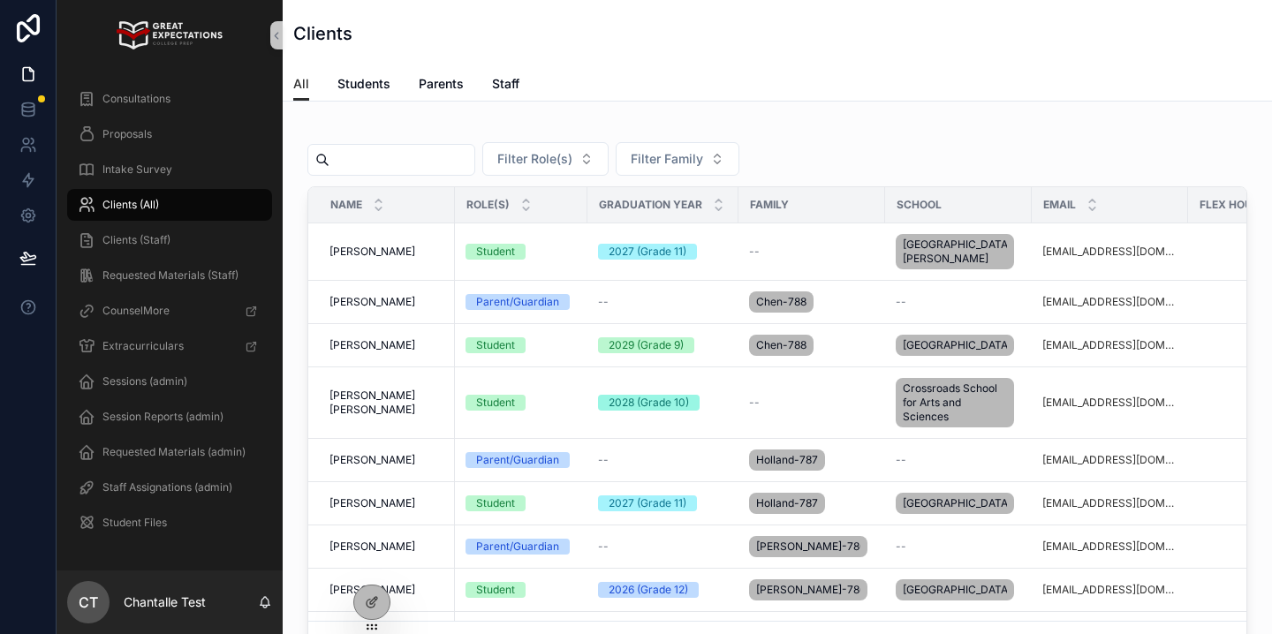
click at [434, 155] on input "scrollable content" at bounding box center [401, 160] width 145 height 25
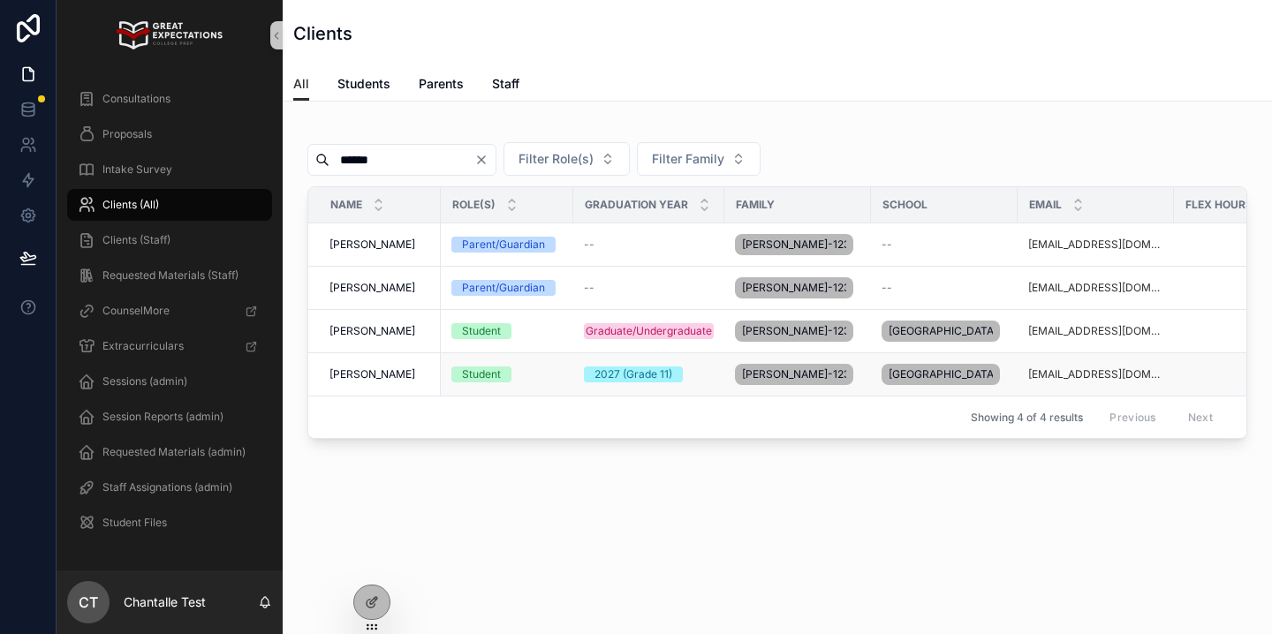
type input "******"
click at [345, 382] on span "[PERSON_NAME]" at bounding box center [372, 374] width 86 height 14
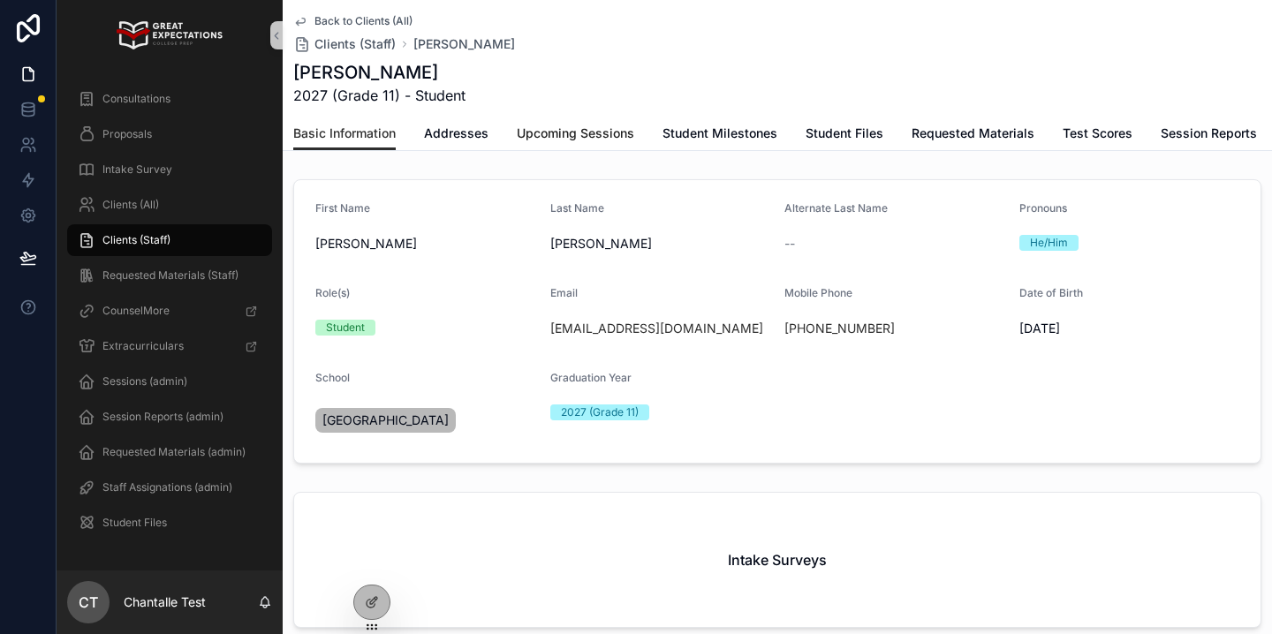
click at [572, 134] on span "Upcoming Sessions" at bounding box center [575, 134] width 117 height 18
